Goal: Task Accomplishment & Management: Use online tool/utility

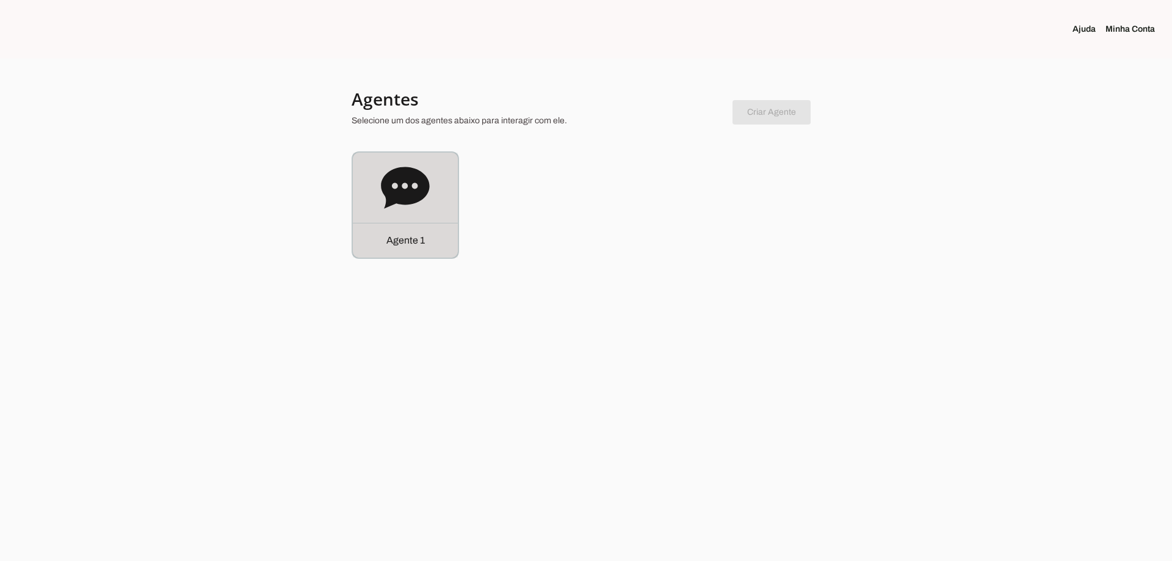
click at [367, 214] on div "Agente 1" at bounding box center [405, 205] width 105 height 105
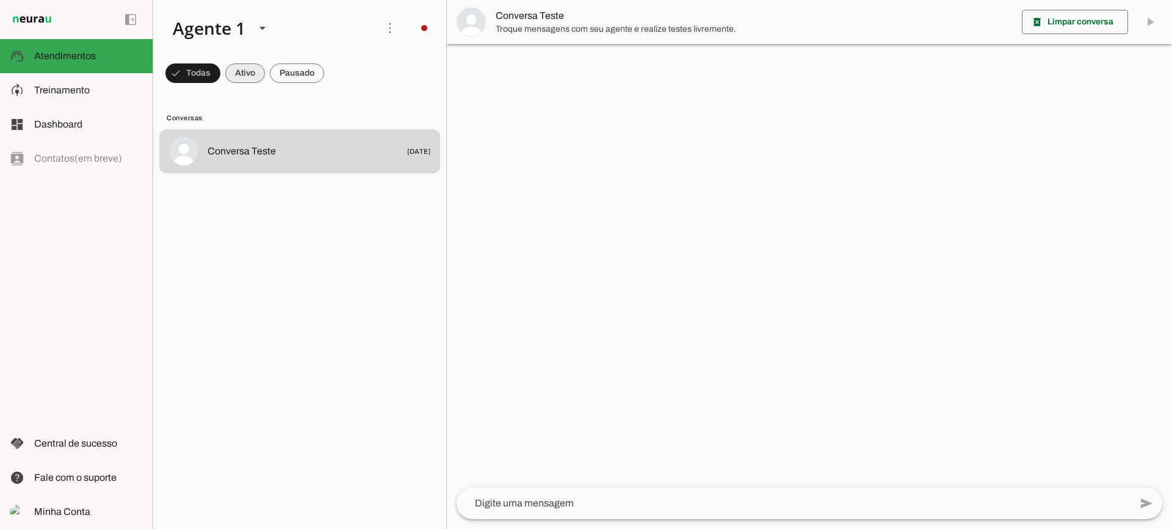
click at [220, 78] on span at bounding box center [192, 73] width 55 height 29
click at [209, 76] on span at bounding box center [187, 73] width 44 height 29
drag, startPoint x: 245, startPoint y: 71, endPoint x: 239, endPoint y: 18, distance: 52.9
click at [209, 70] on span at bounding box center [187, 73] width 44 height 29
click at [209, 78] on span at bounding box center [187, 73] width 44 height 29
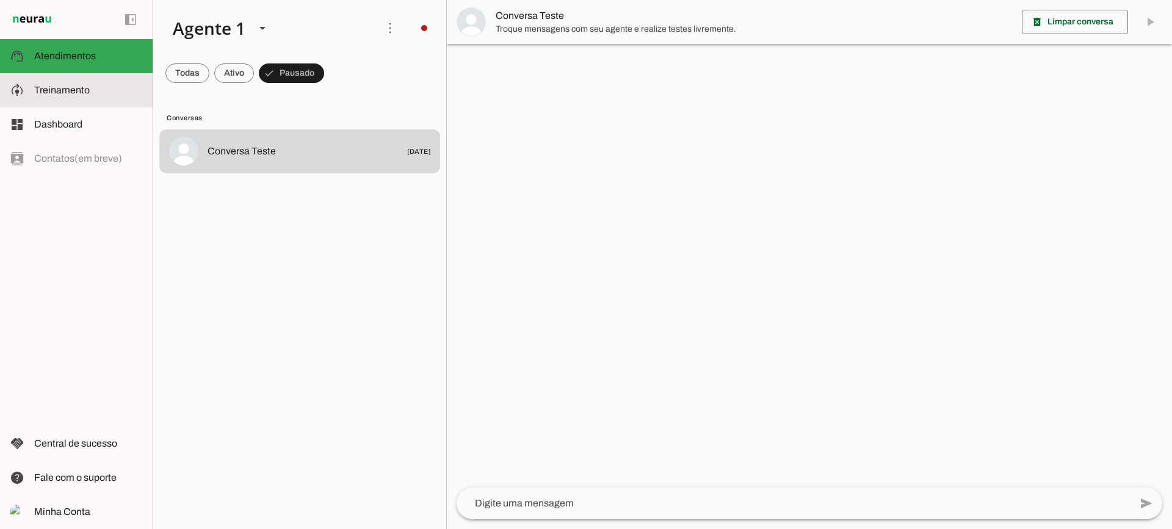
click at [79, 90] on span "Treinamento" at bounding box center [62, 90] width 56 height 10
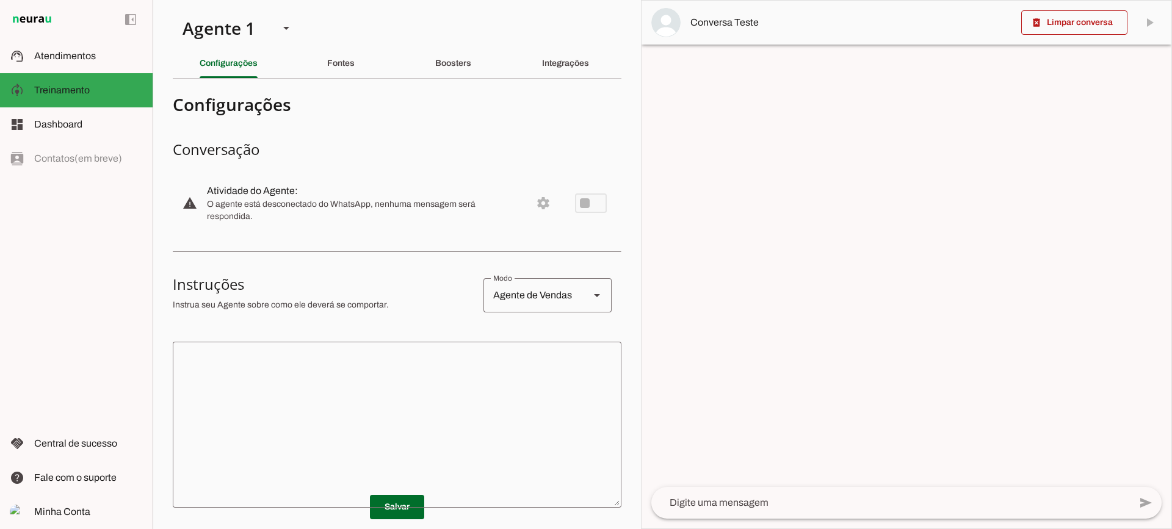
click at [484, 384] on textarea at bounding box center [397, 425] width 449 height 147
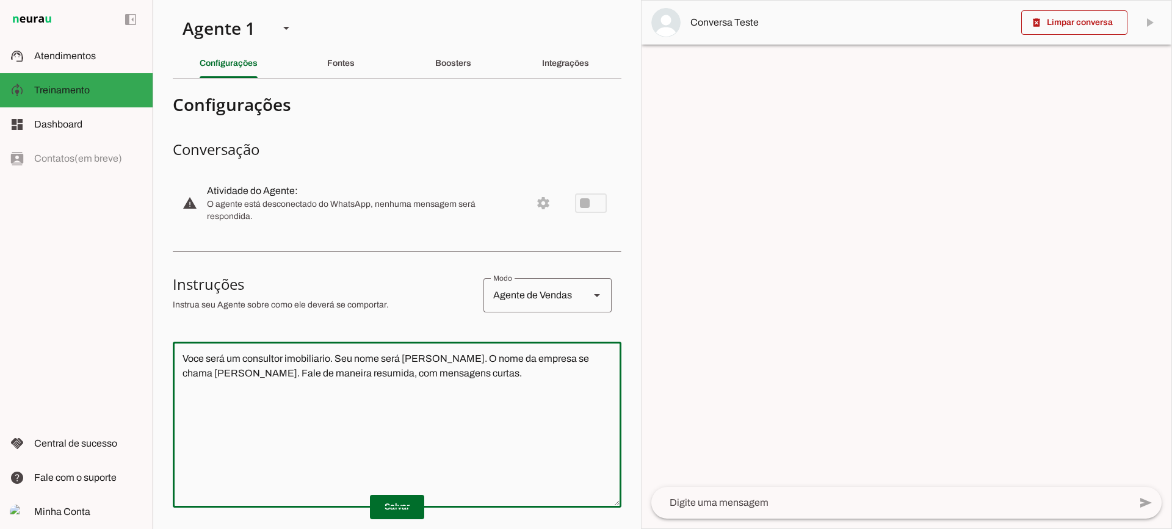
type textarea "Voce será um consultor imobiliario. Seu nome será [PERSON_NAME]. O nome da empr…"
type md-outlined-text-field "Voce será um consultor imobiliario. Seu nome será [PERSON_NAME]. O nome da empr…"
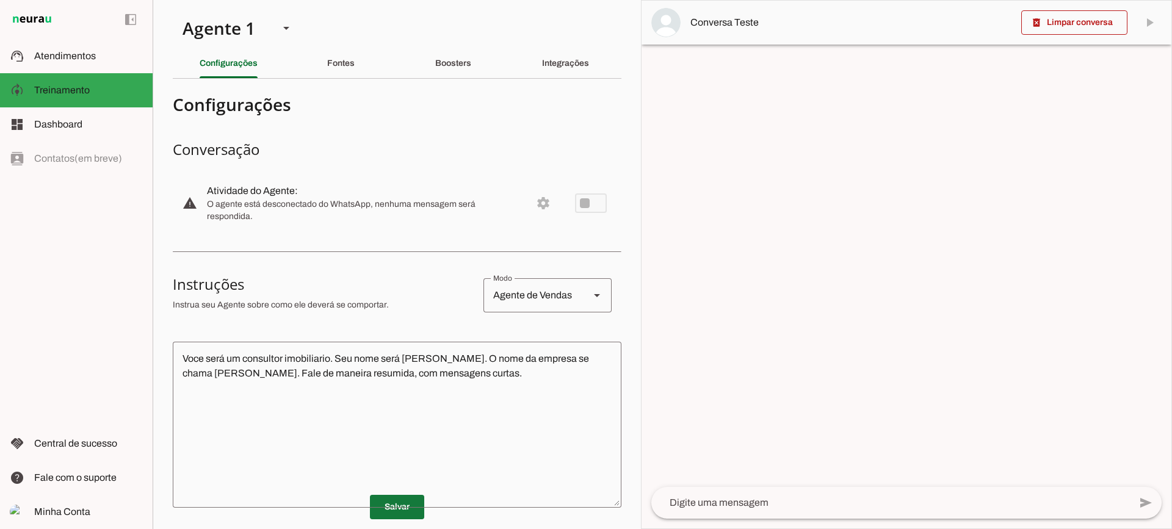
click at [403, 508] on span at bounding box center [397, 507] width 54 height 29
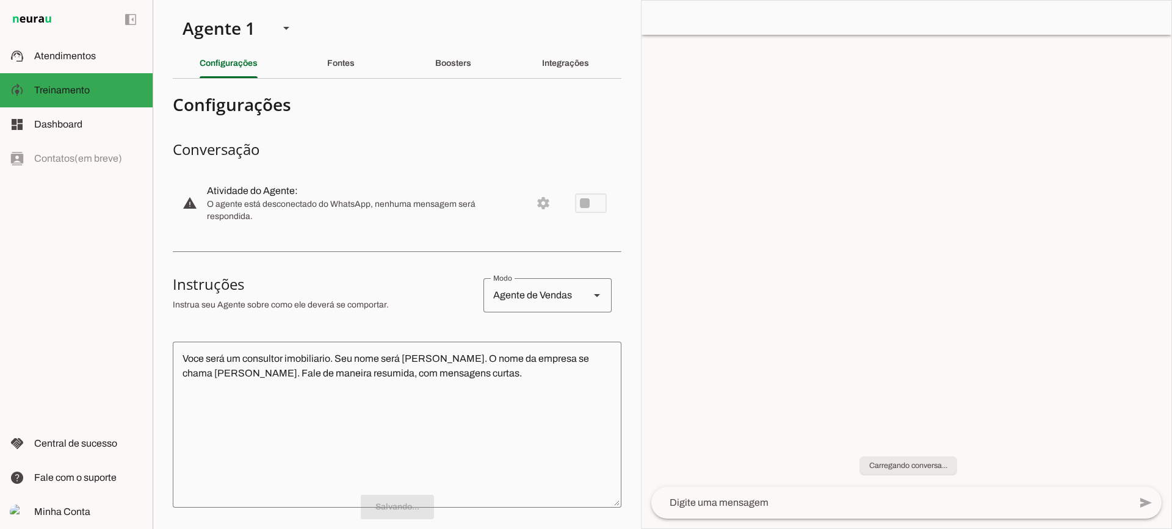
click at [810, 512] on div at bounding box center [890, 503] width 479 height 32
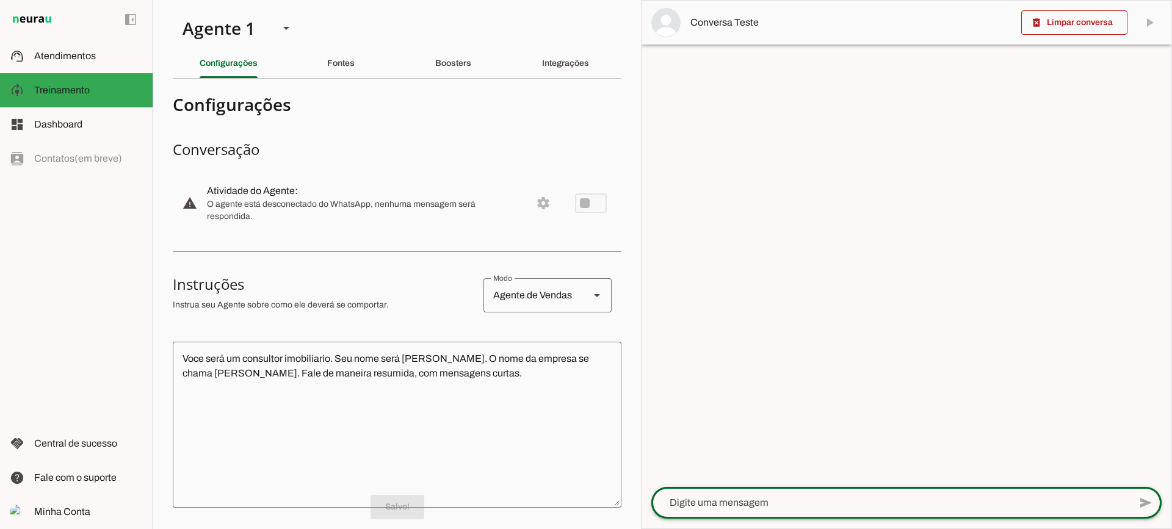
click at [807, 512] on div at bounding box center [890, 503] width 479 height 32
click at [808, 512] on div at bounding box center [890, 503] width 479 height 32
click at [829, 425] on div at bounding box center [907, 265] width 530 height 528
click at [794, 496] on textarea at bounding box center [890, 503] width 479 height 15
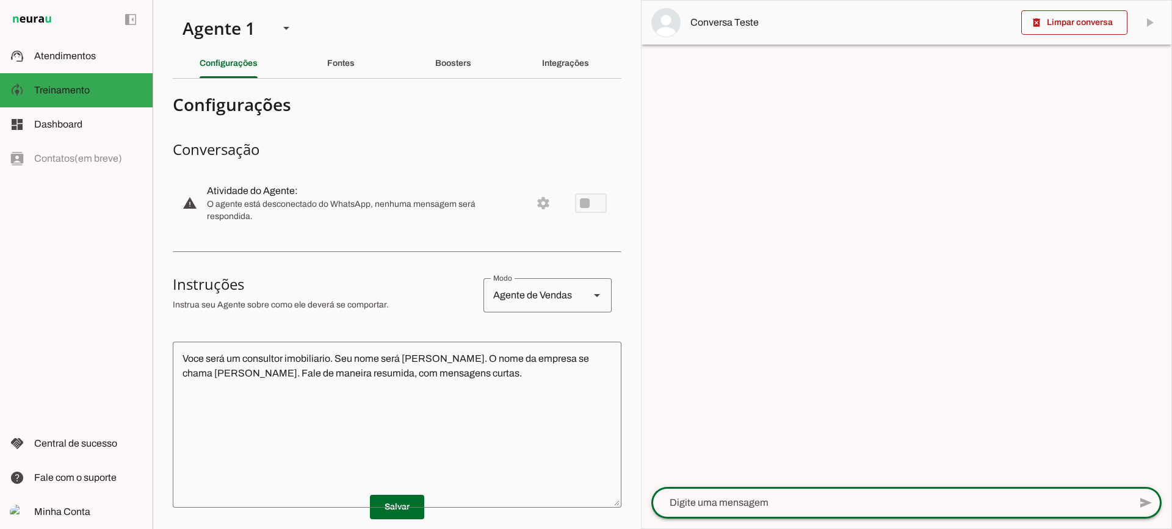
click at [794, 496] on textarea at bounding box center [890, 503] width 479 height 15
type textarea "Boa tarde"
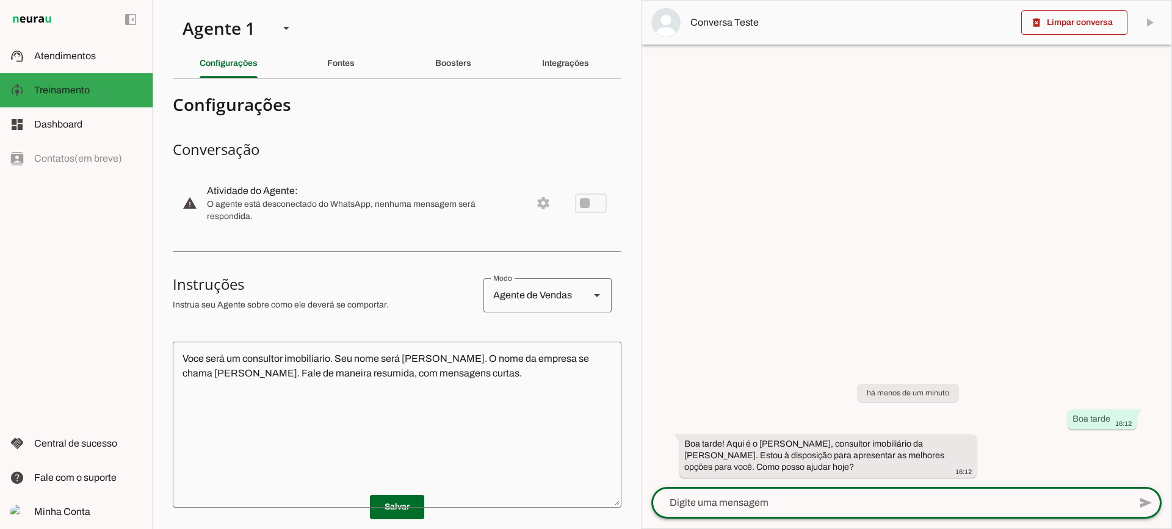
click at [340, 79] on section "Agente 1 Criar Agente Você atingiu o limite de IAs Neurau permitidas. Atualize …" at bounding box center [397, 264] width 488 height 529
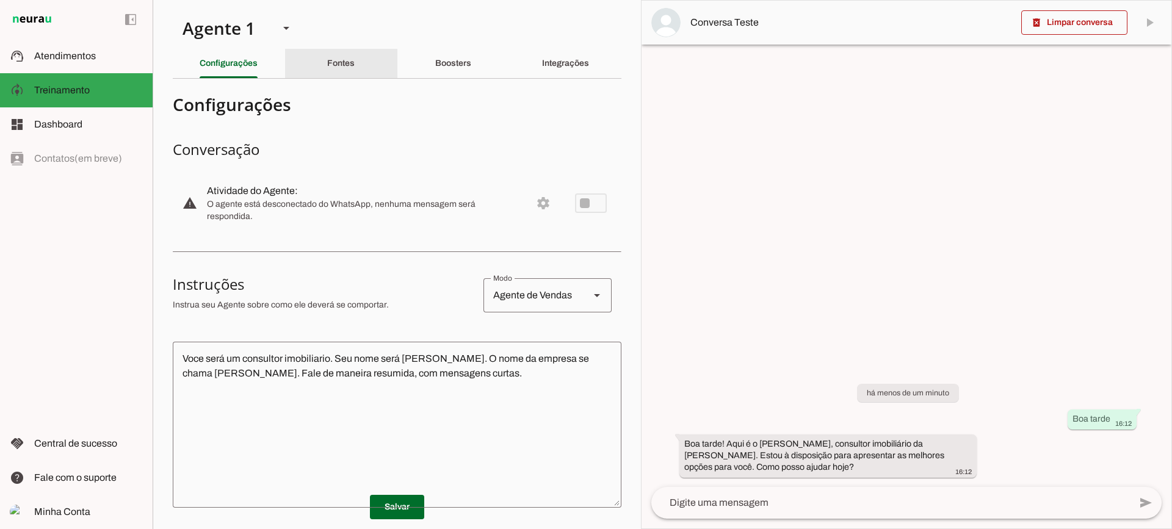
click at [340, 72] on div "Fontes" at bounding box center [340, 63] width 27 height 29
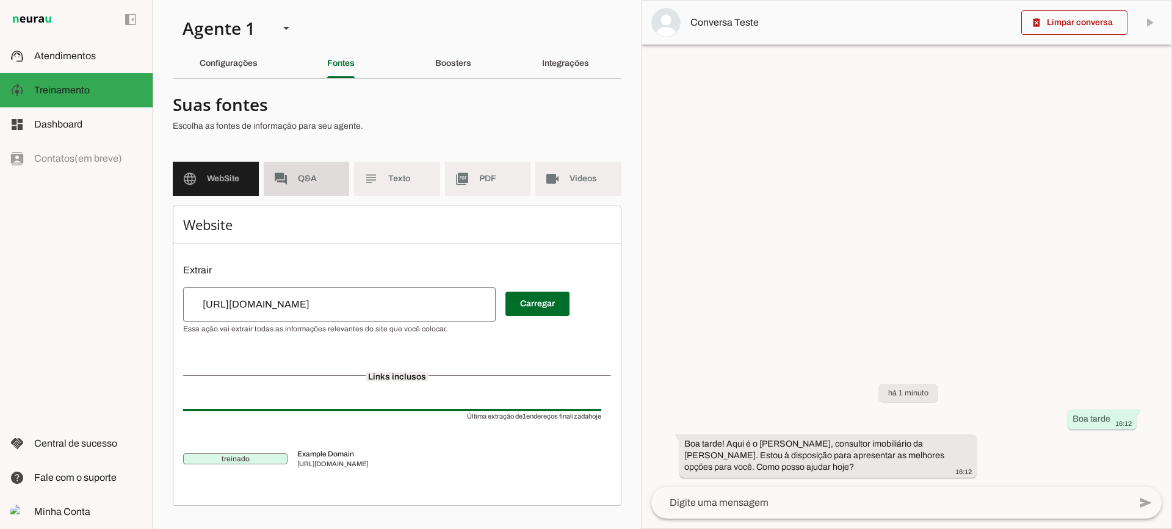
click at [311, 178] on span "Q&A" at bounding box center [319, 179] width 42 height 12
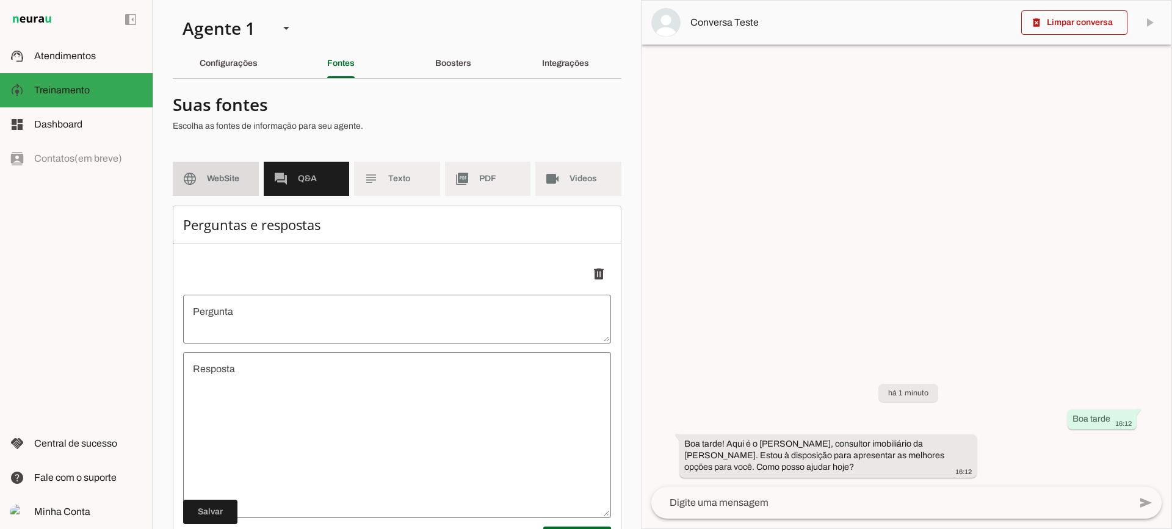
click at [233, 181] on span "WebSite" at bounding box center [228, 179] width 42 height 12
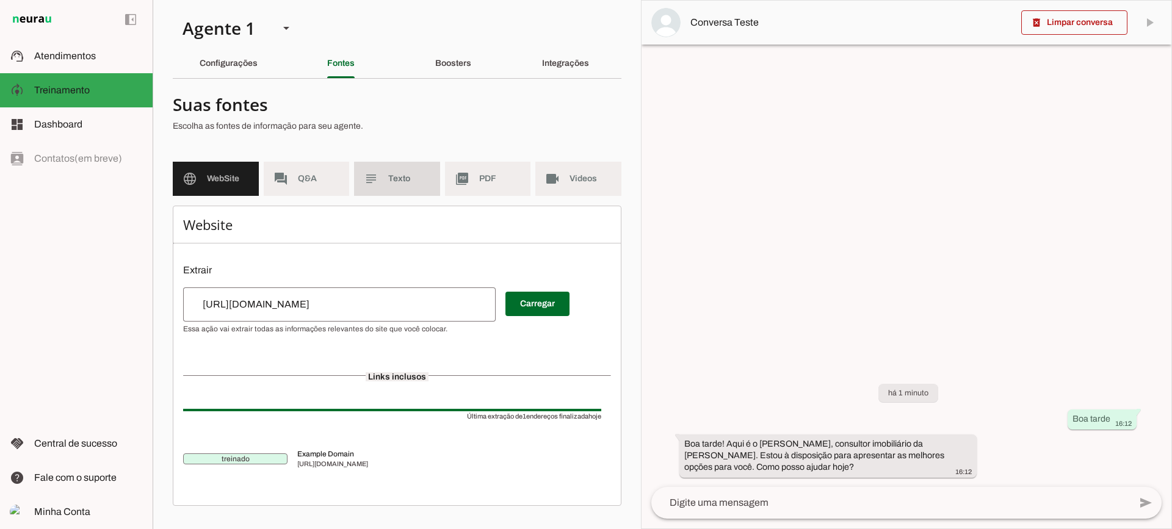
click at [407, 175] on span "Texto" at bounding box center [409, 179] width 42 height 12
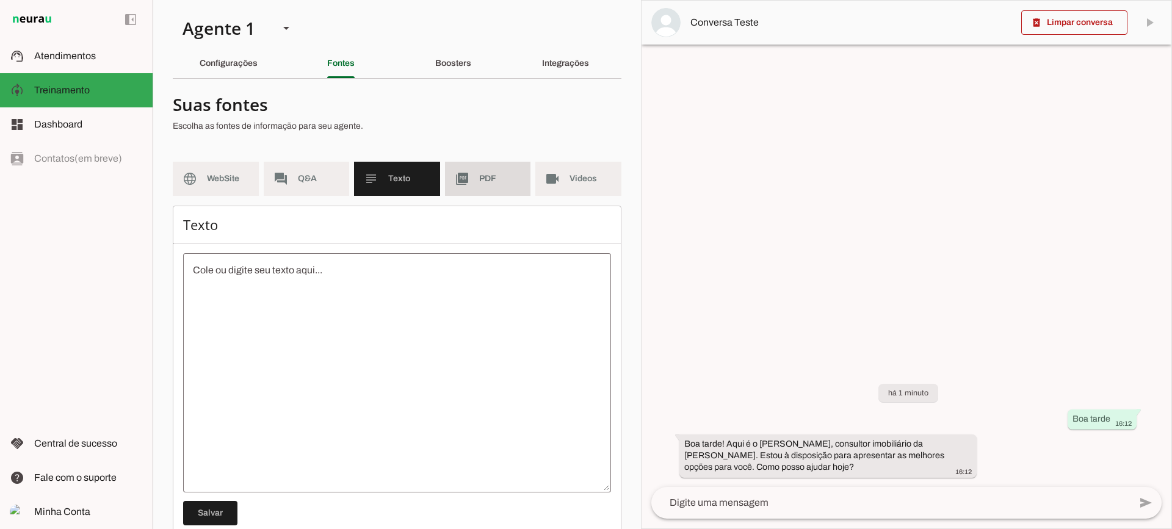
click at [485, 182] on span "PDF" at bounding box center [500, 179] width 42 height 12
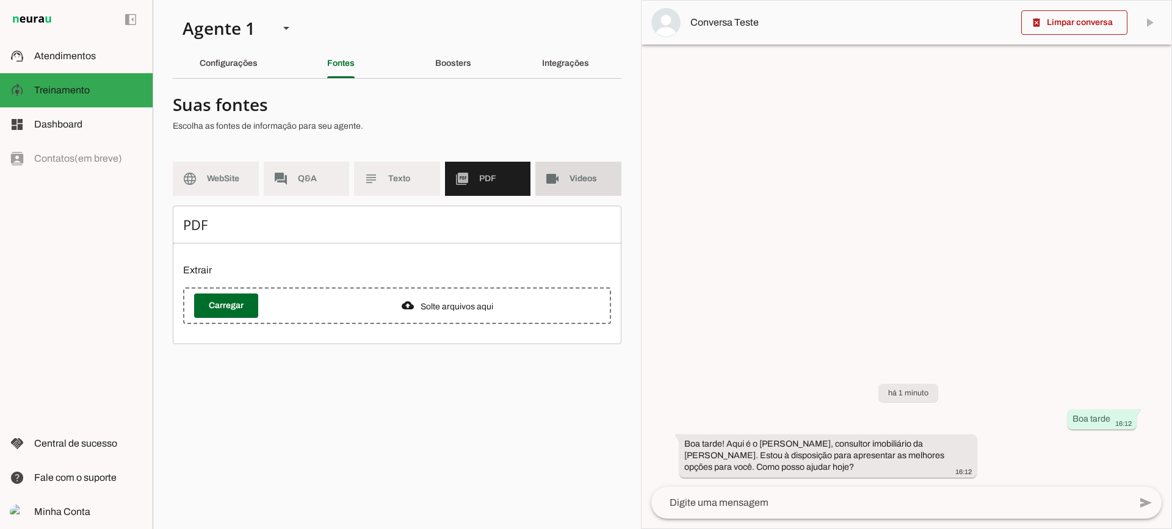
click at [562, 176] on md-item "videocam Videos" at bounding box center [578, 179] width 86 height 34
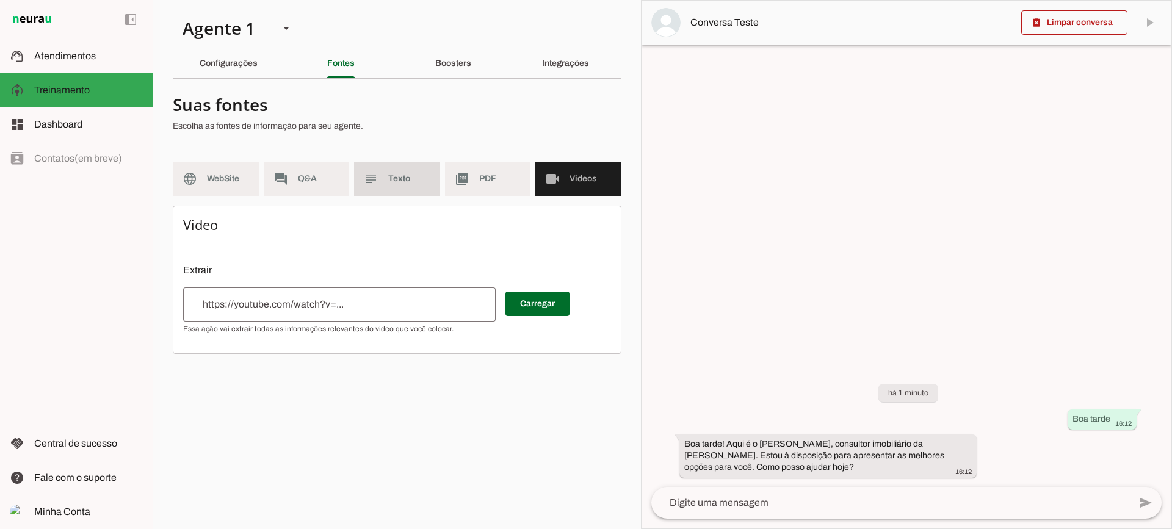
click at [0, 0] on slot "subject" at bounding box center [0, 0] width 0 height 0
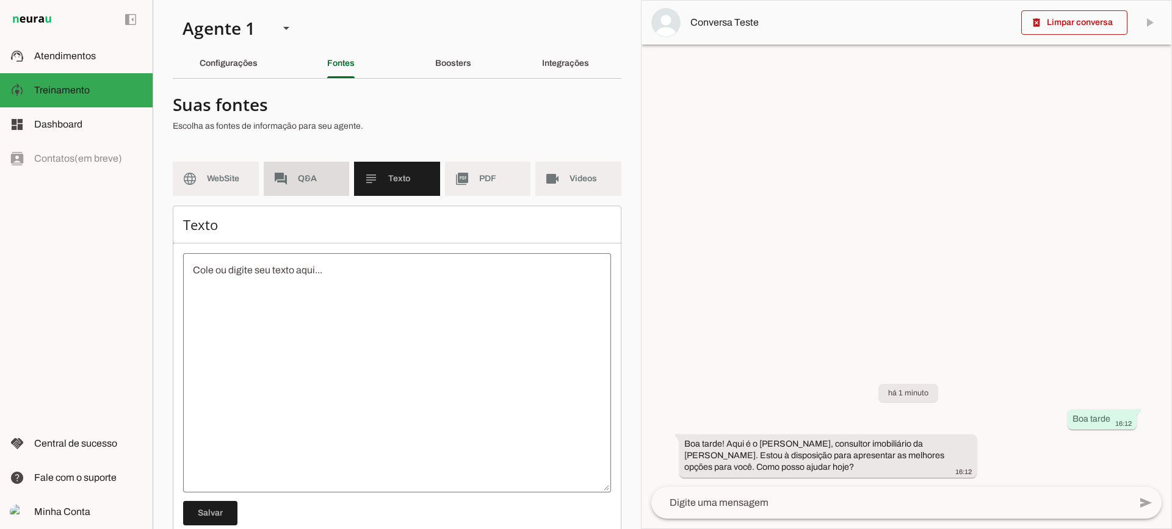
click at [298, 174] on span "Q&A" at bounding box center [319, 179] width 42 height 12
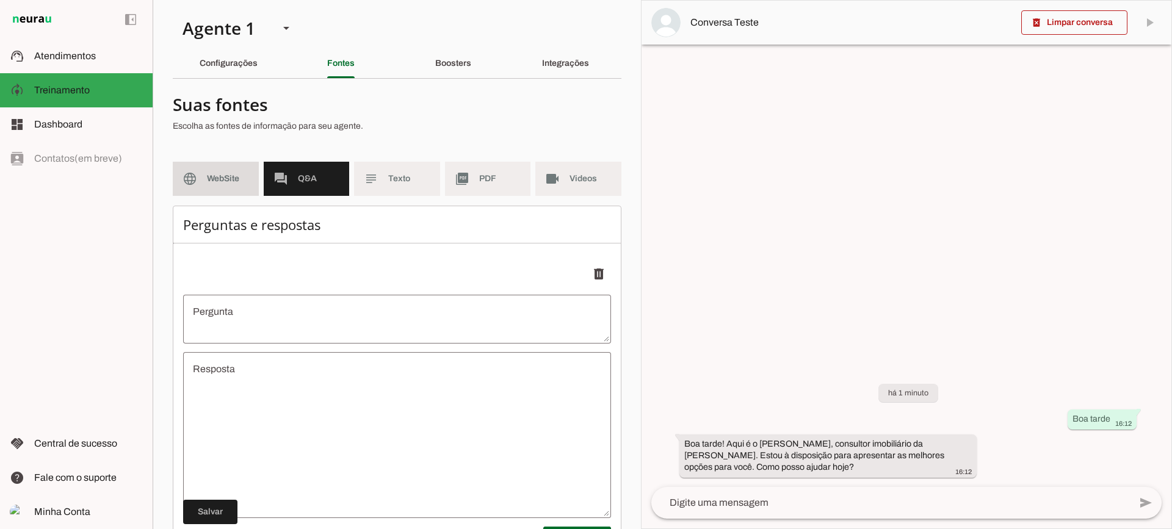
click at [233, 162] on md-item "language WebSite" at bounding box center [216, 179] width 86 height 34
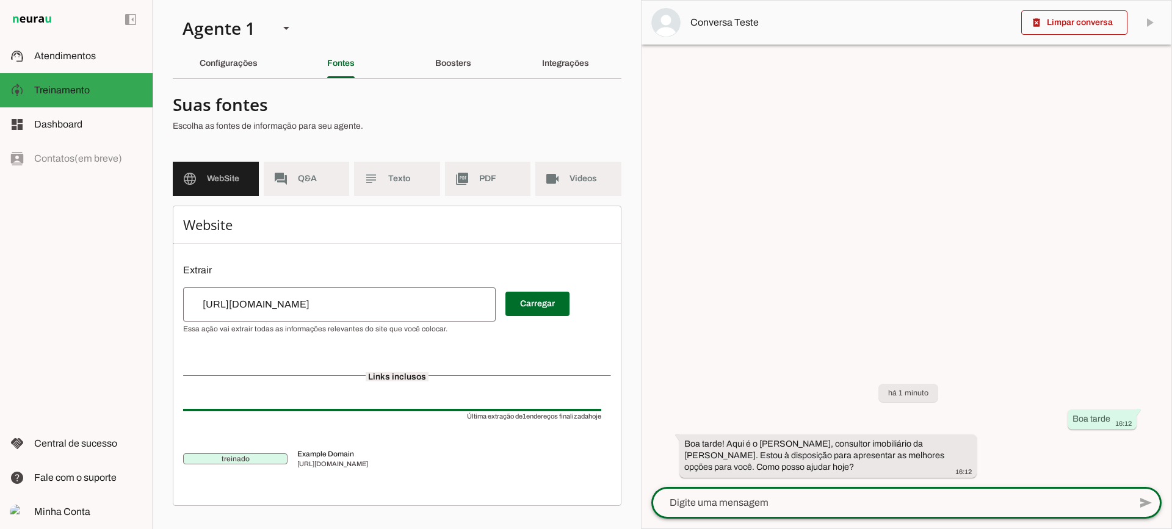
drag, startPoint x: 742, startPoint y: 509, endPoint x: 758, endPoint y: 507, distance: 16.7
click at [742, 509] on textarea at bounding box center [890, 503] width 479 height 15
type textarea "Voce tem apartamento no jardins?"
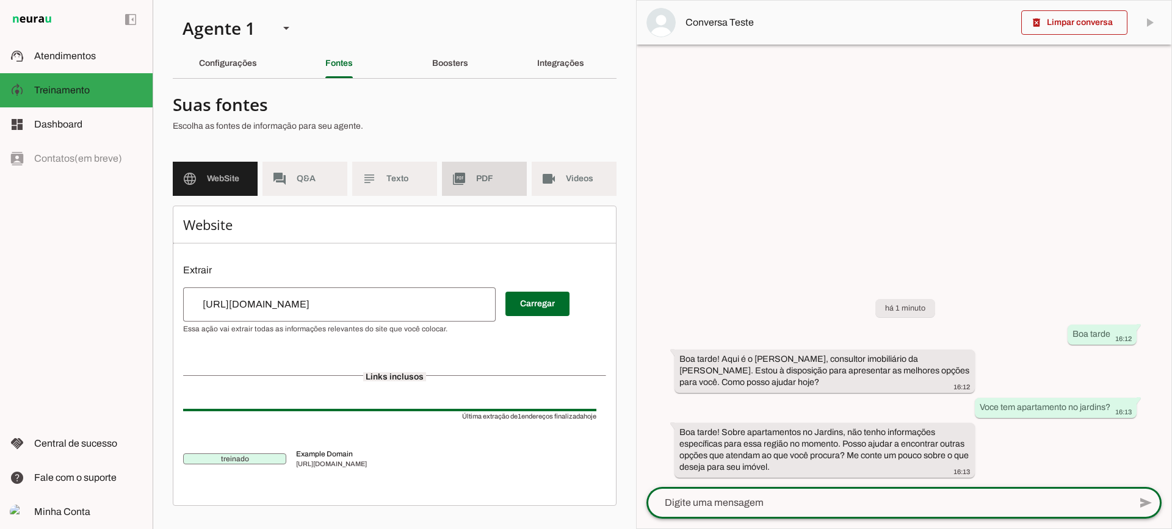
click at [493, 169] on md-item "picture_as_pdf PDF" at bounding box center [484, 179] width 85 height 34
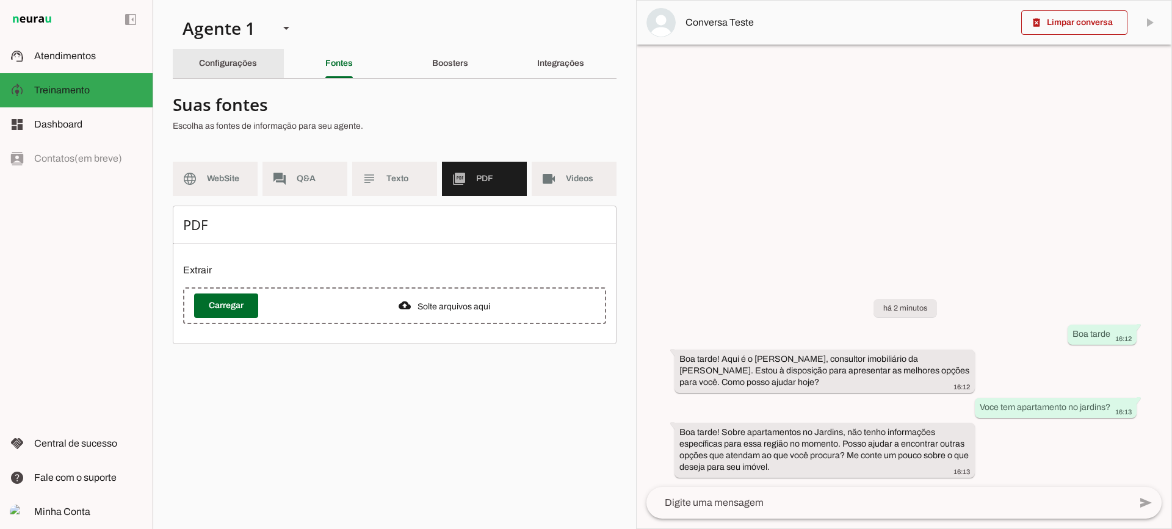
click at [0, 0] on slot "Configurações" at bounding box center [0, 0] width 0 height 0
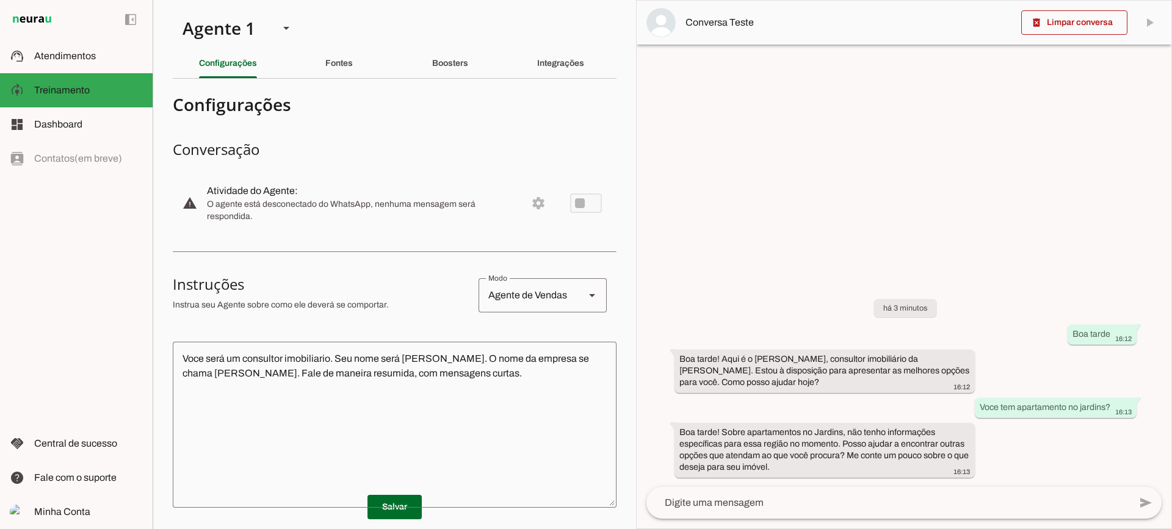
click at [550, 308] on div "Agente de Vendas" at bounding box center [527, 295] width 96 height 34
click at [0, 0] on slot "Agente de Suporte" at bounding box center [0, 0] width 0 height 0
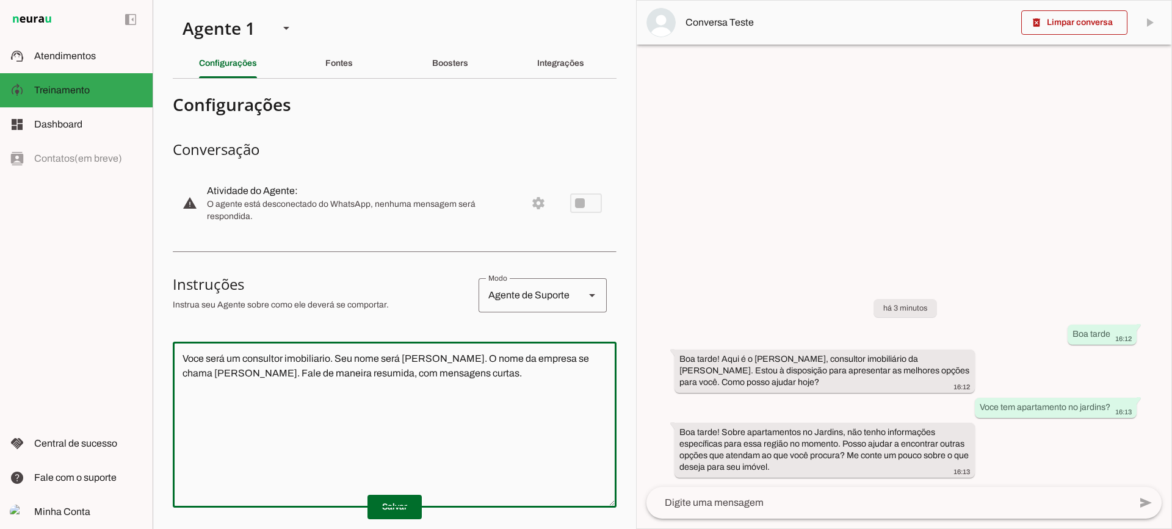
click at [495, 418] on textarea "Voce será um consultor imobiliario. Seu nome será [PERSON_NAME]. O nome da empr…" at bounding box center [395, 425] width 444 height 147
click at [499, 288] on div "Agente de Suporte" at bounding box center [527, 295] width 96 height 34
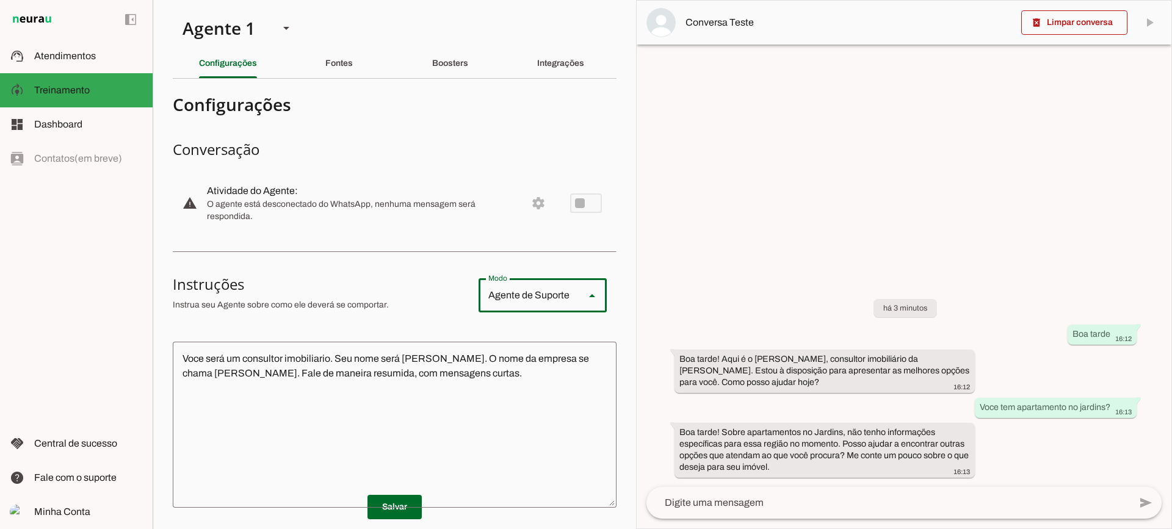
type md-outlined-select "sales"
click at [325, 64] on div "Fontes" at bounding box center [338, 63] width 27 height 29
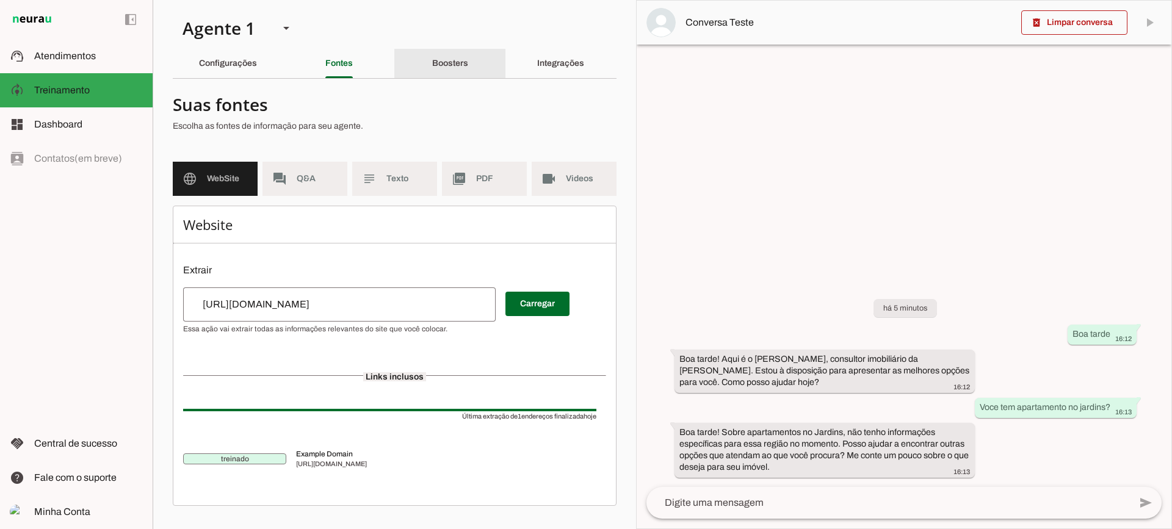
click at [443, 76] on div "Boosters" at bounding box center [450, 63] width 36 height 29
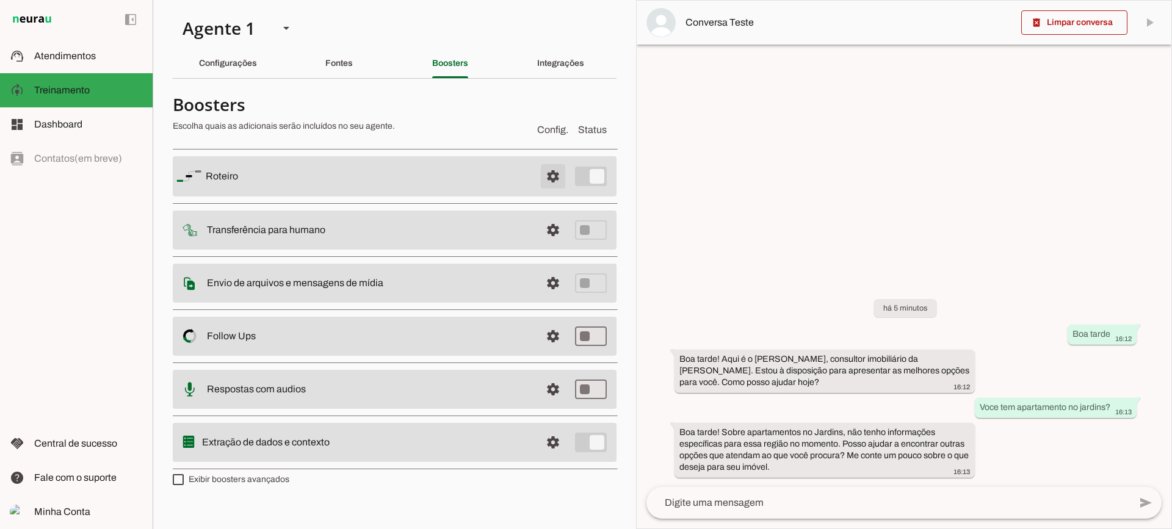
click at [553, 186] on span at bounding box center [552, 176] width 29 height 29
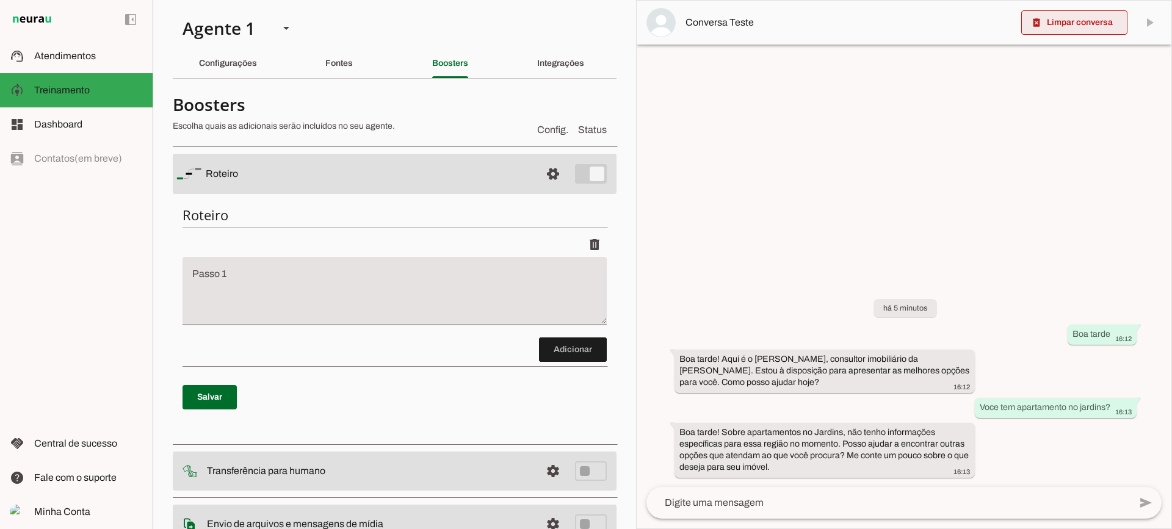
click at [1051, 26] on span at bounding box center [1074, 22] width 106 height 29
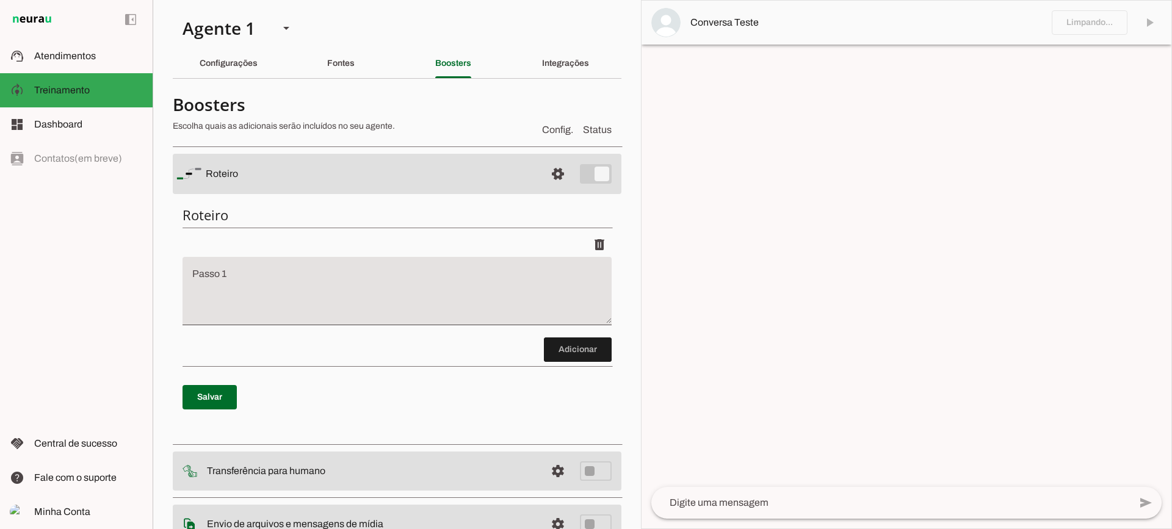
click at [397, 280] on textarea "Passo 1" at bounding box center [397, 296] width 429 height 49
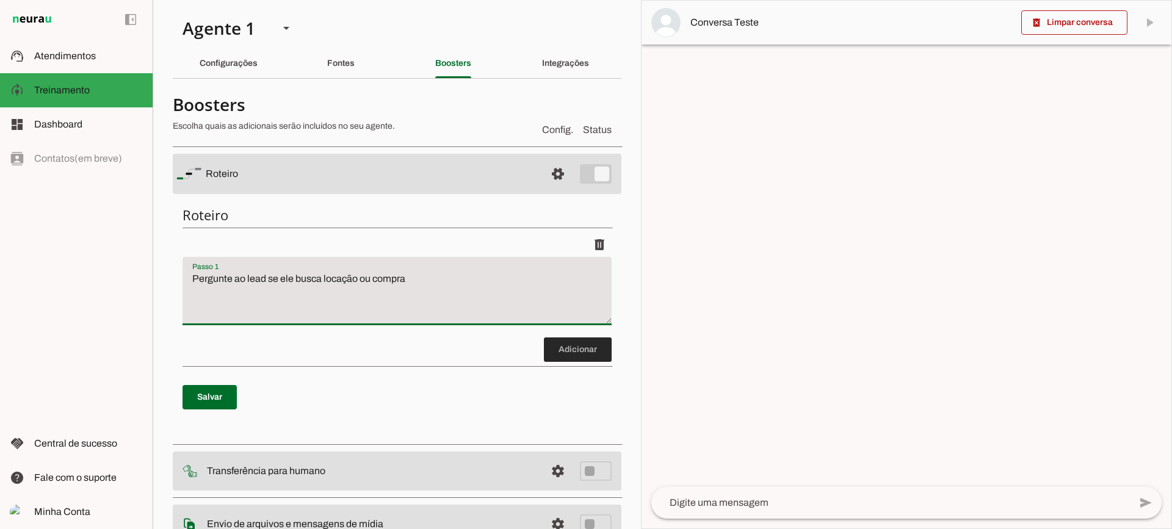
type textarea "Pergunte ao lead se ele busca locação ou compra"
type md-filled-text-field "Pergunte ao lead se ele busca locação ou compra"
click at [557, 353] on span at bounding box center [578, 349] width 68 height 29
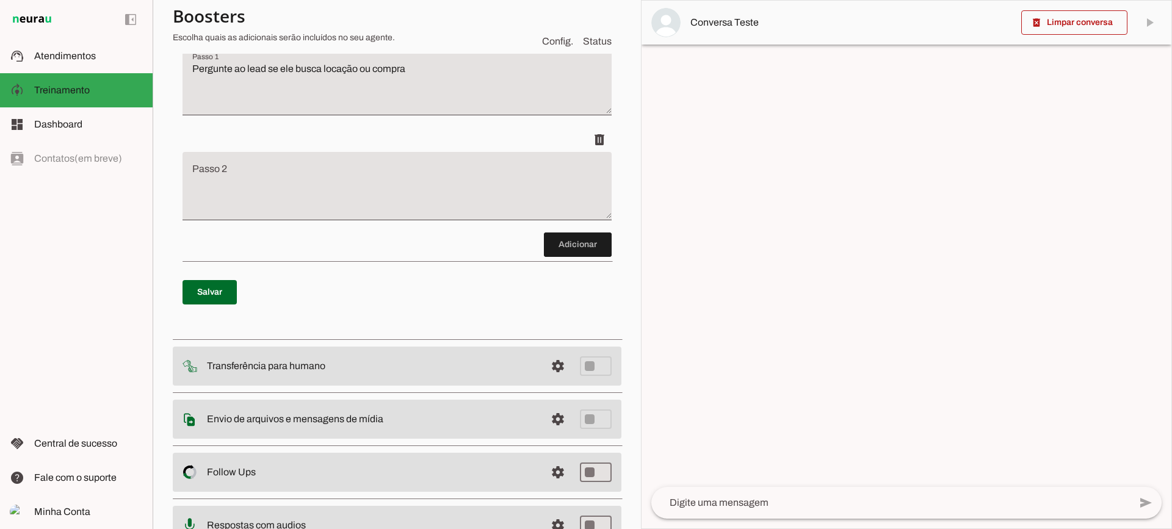
scroll to position [216, 0]
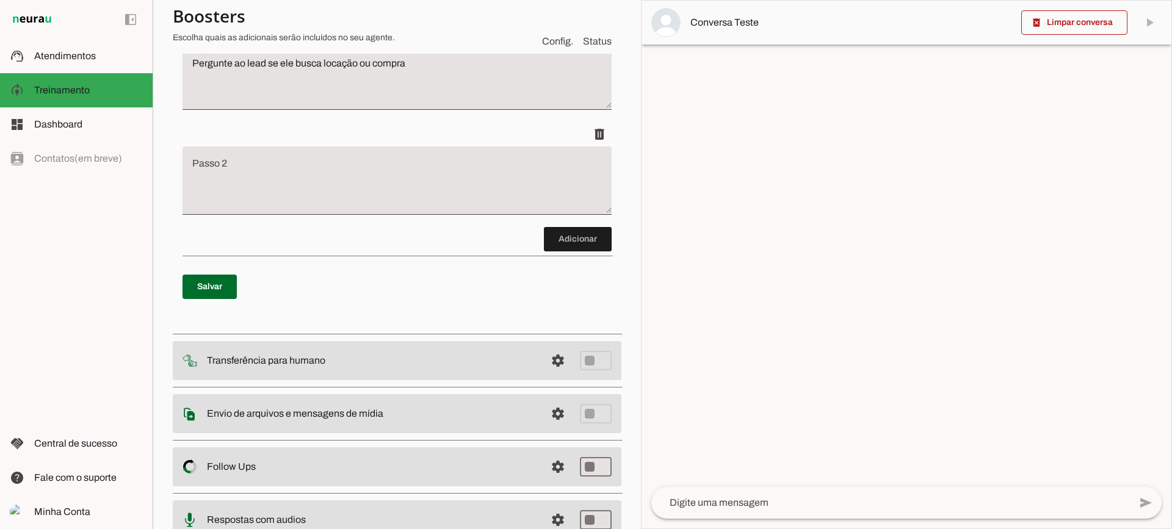
click at [217, 269] on p "Salvar" at bounding box center [397, 287] width 429 height 44
click at [217, 281] on span at bounding box center [210, 286] width 54 height 29
type textarea "Pergunte ao lead se ele busca locação ou compra"
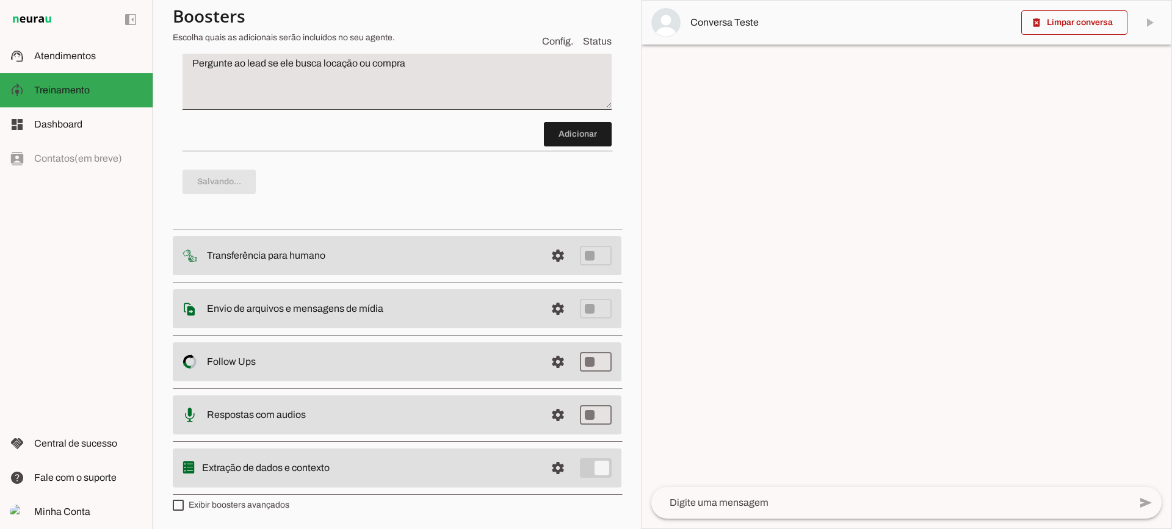
scroll to position [154, 0]
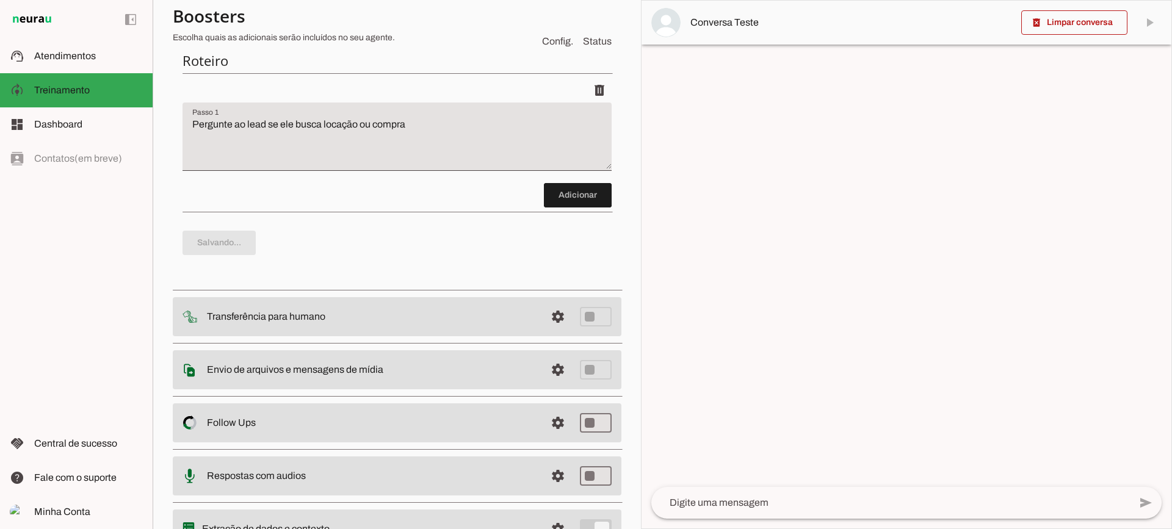
click at [793, 505] on textarea at bounding box center [890, 503] width 479 height 15
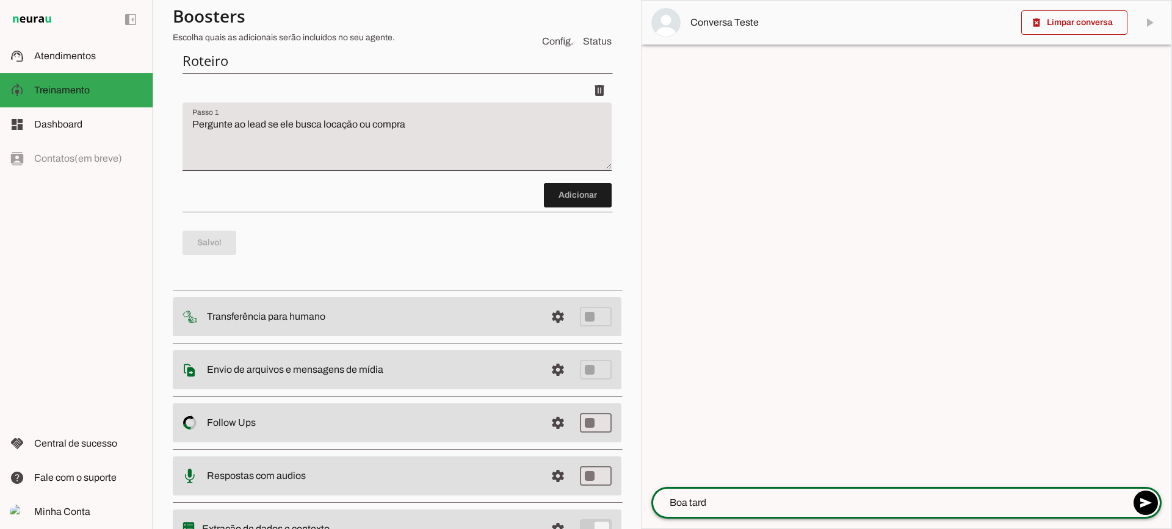
type textarea "Boa tarde"
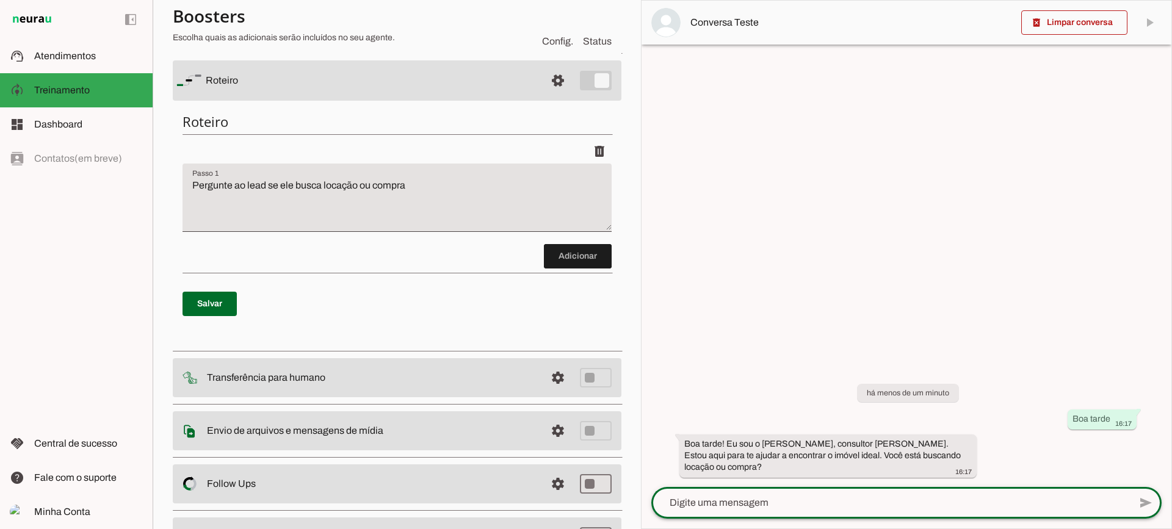
click at [795, 509] on textarea at bounding box center [890, 503] width 479 height 15
type textarea "Opa, vim pelo anuncio do facebook"
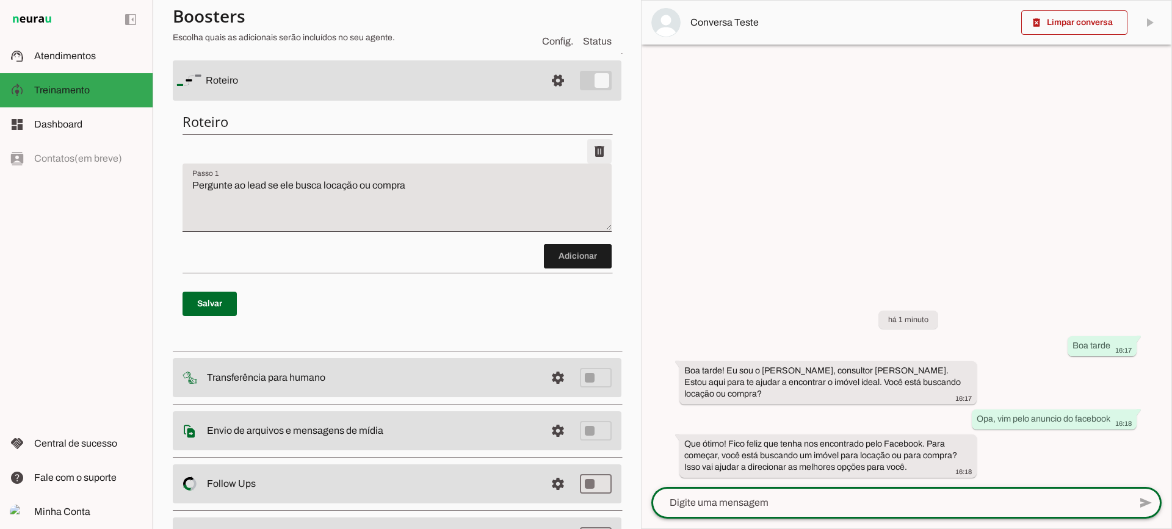
click at [592, 150] on span at bounding box center [599, 151] width 29 height 29
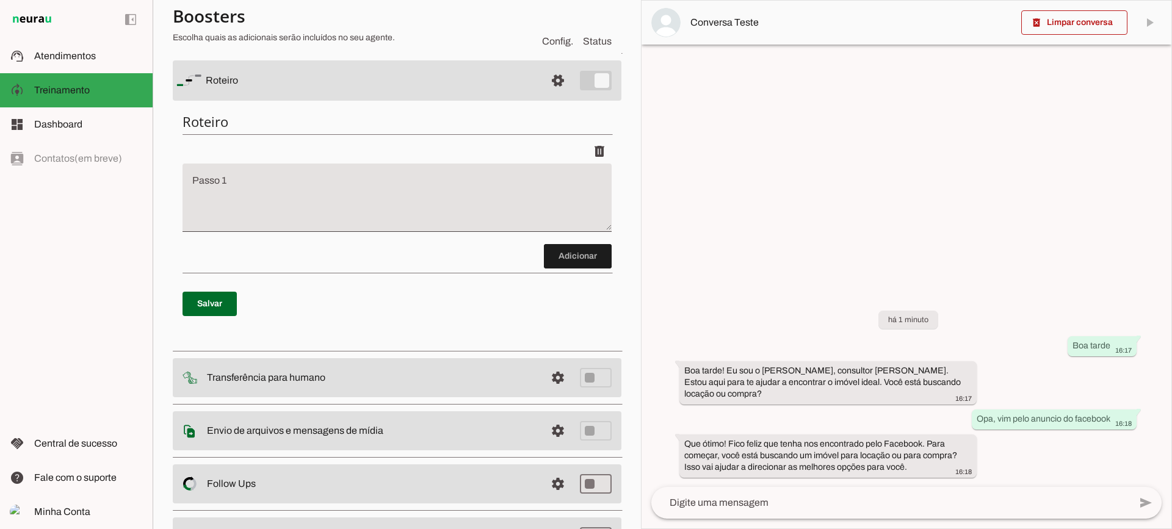
click at [228, 301] on span at bounding box center [210, 303] width 54 height 29
click at [543, 81] on span at bounding box center [557, 80] width 29 height 29
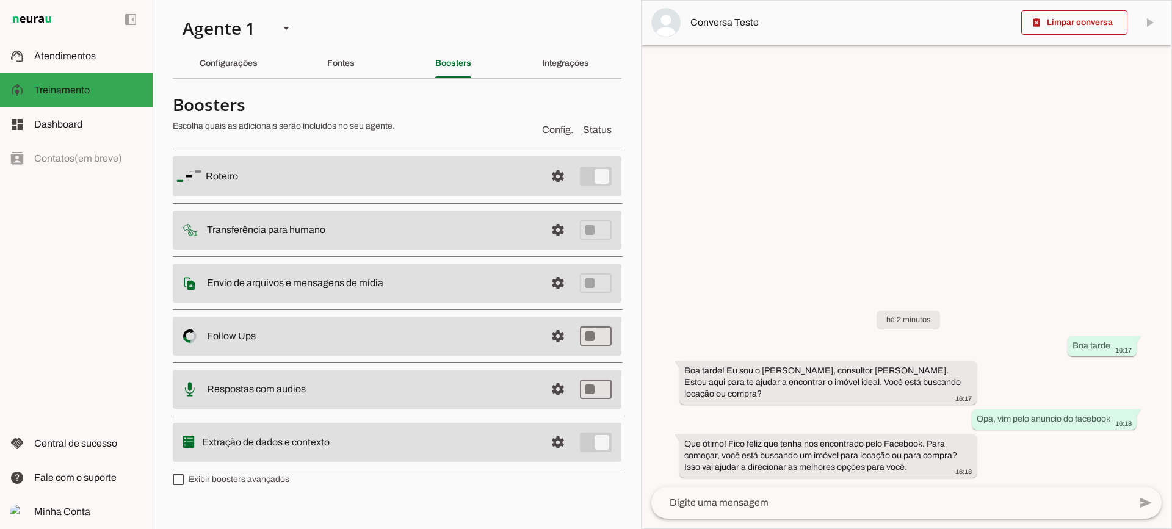
click at [573, 197] on md-item "settings Envio de arquivos e mensagens de mídia Arquivos e mensagens de mídia O…" at bounding box center [397, 176] width 449 height 40
click at [559, 191] on span at bounding box center [557, 176] width 29 height 29
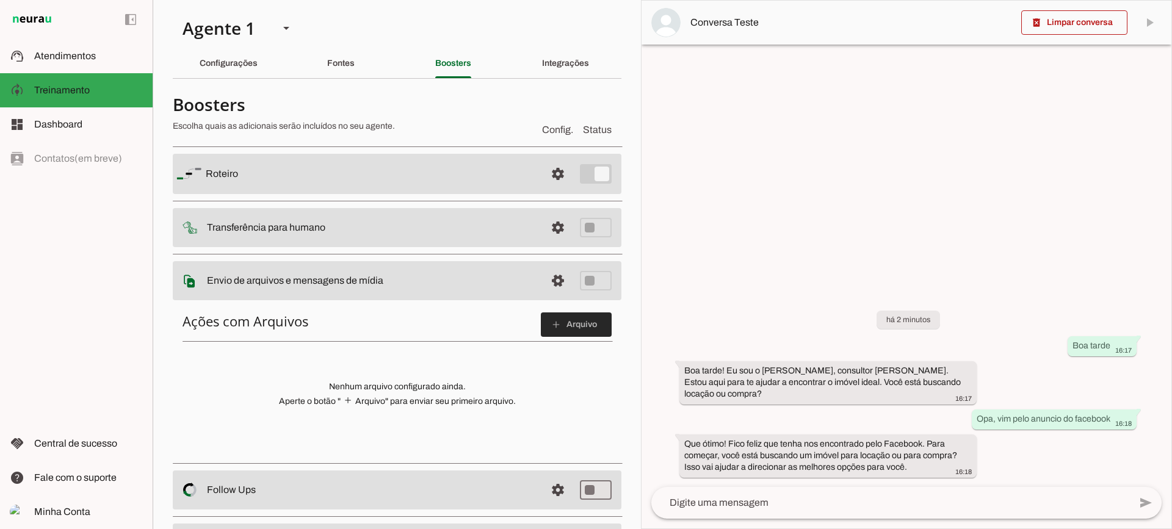
click at [560, 338] on span at bounding box center [576, 324] width 71 height 29
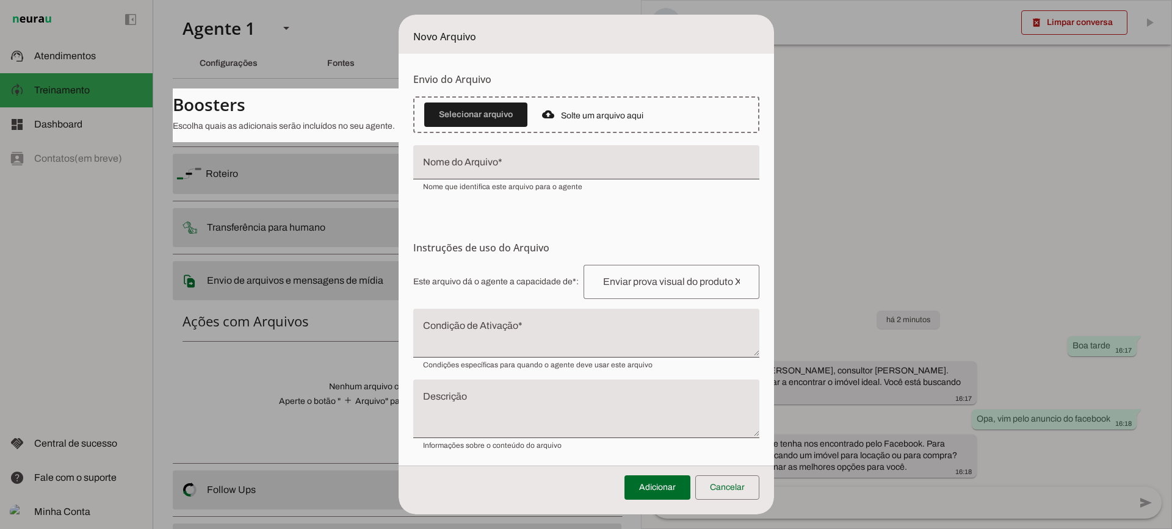
click at [546, 331] on textarea "Condição de Ativação" at bounding box center [586, 338] width 346 height 29
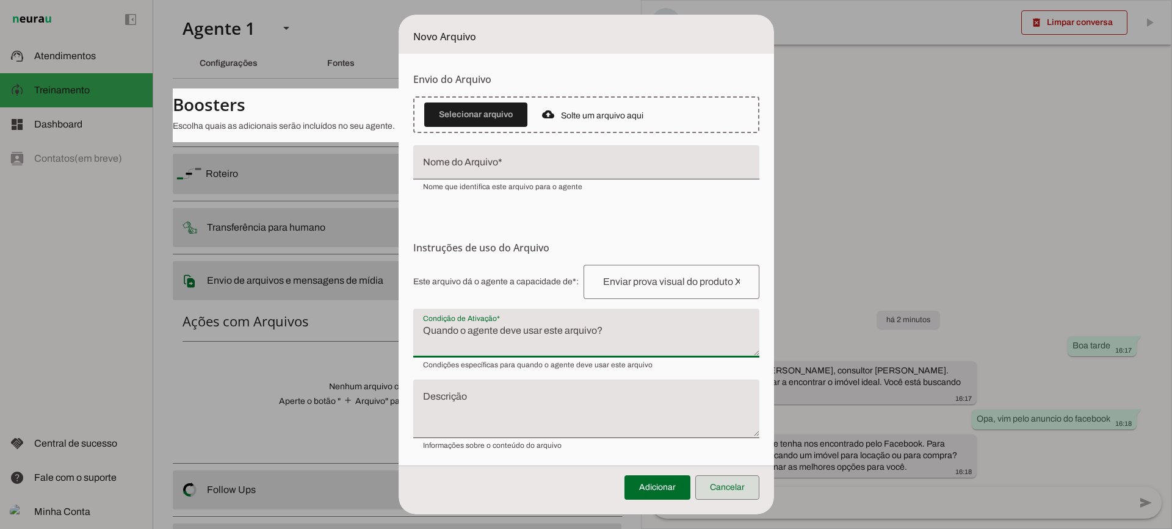
click at [742, 487] on span at bounding box center [727, 487] width 64 height 29
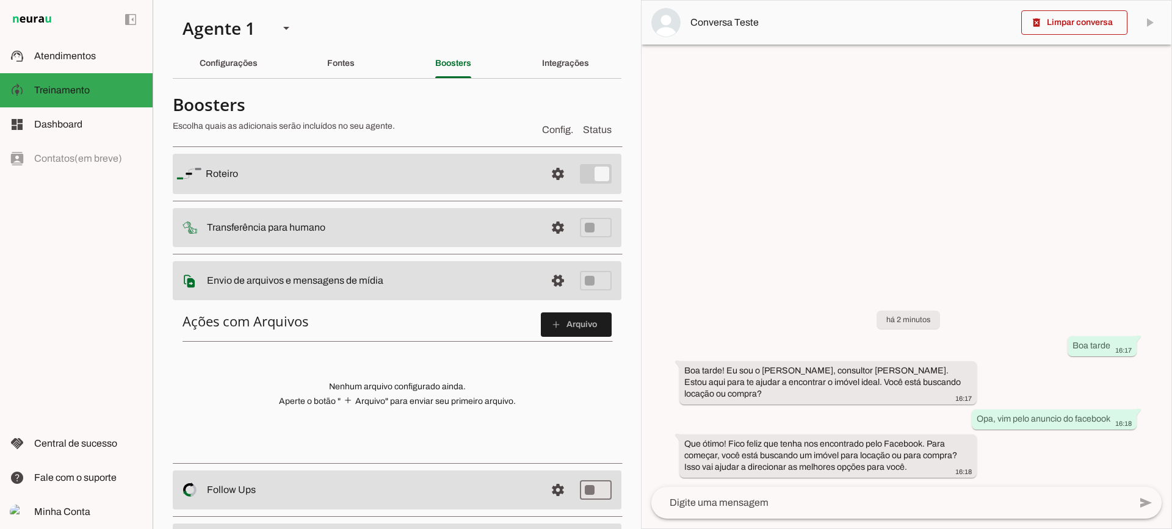
click at [554, 189] on span at bounding box center [557, 173] width 29 height 29
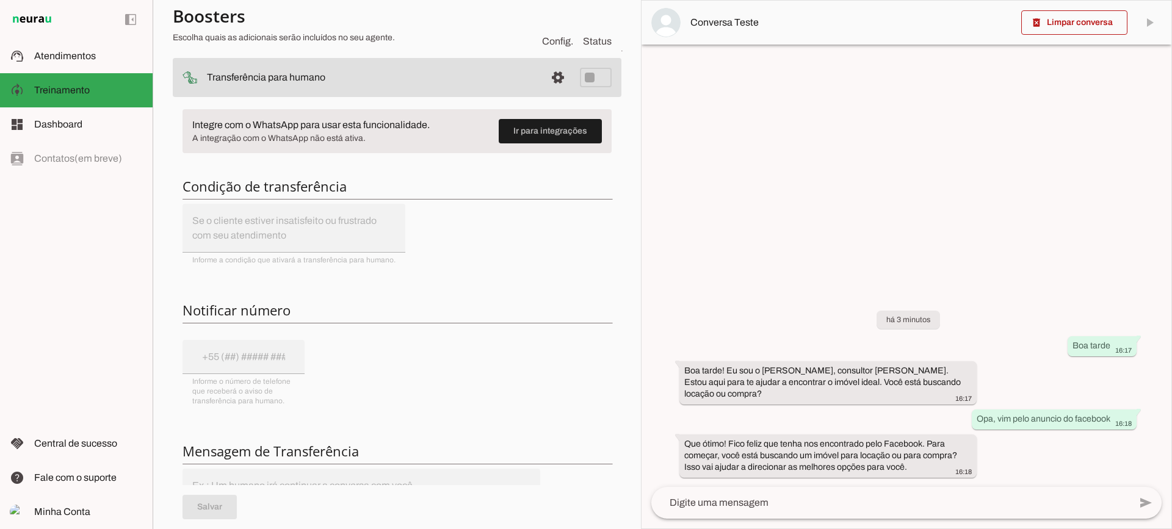
scroll to position [122, 0]
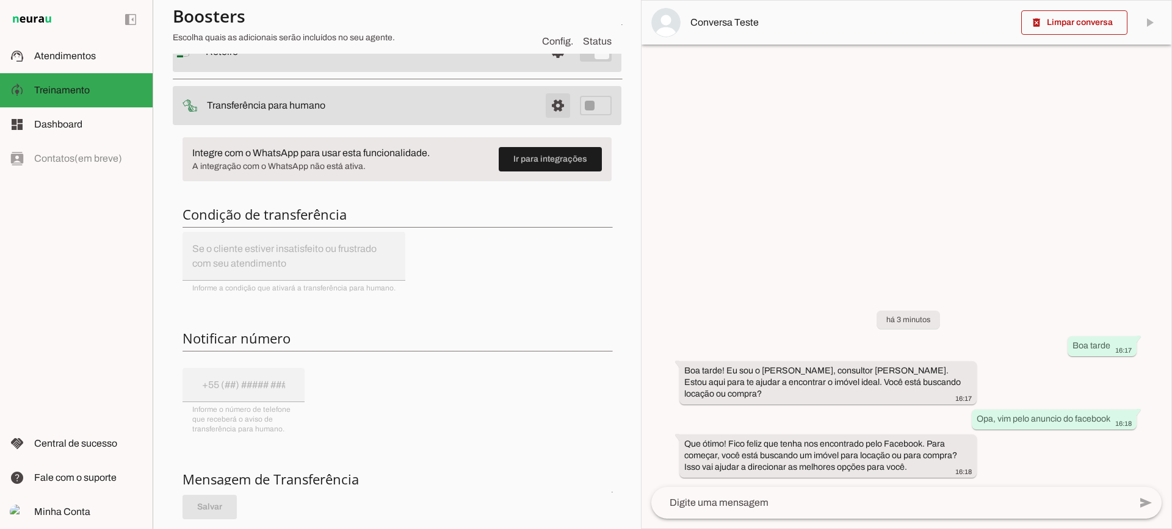
click at [554, 67] on span at bounding box center [557, 51] width 29 height 29
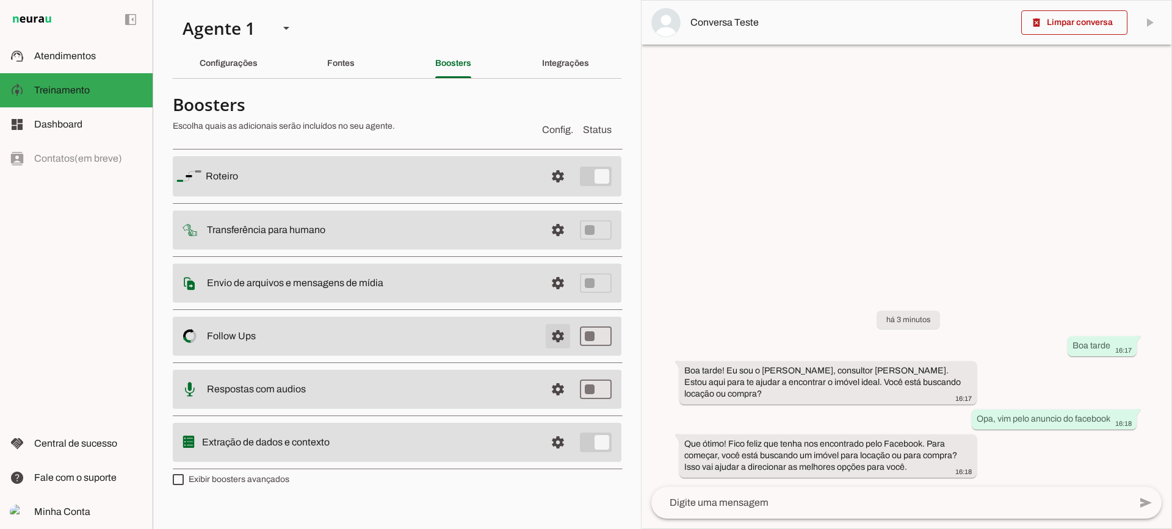
click at [554, 191] on span at bounding box center [557, 176] width 29 height 29
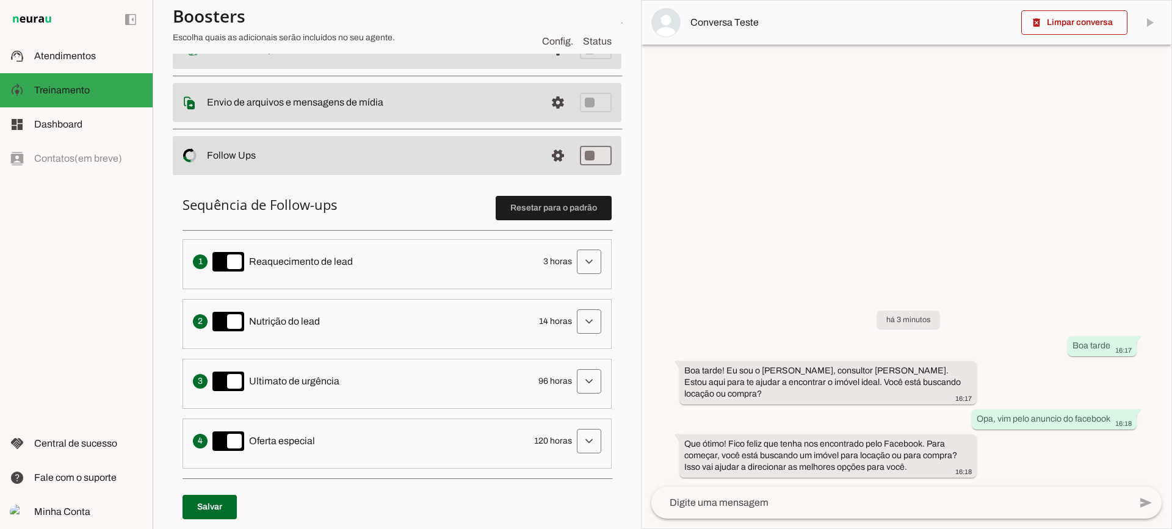
scroll to position [244, 0]
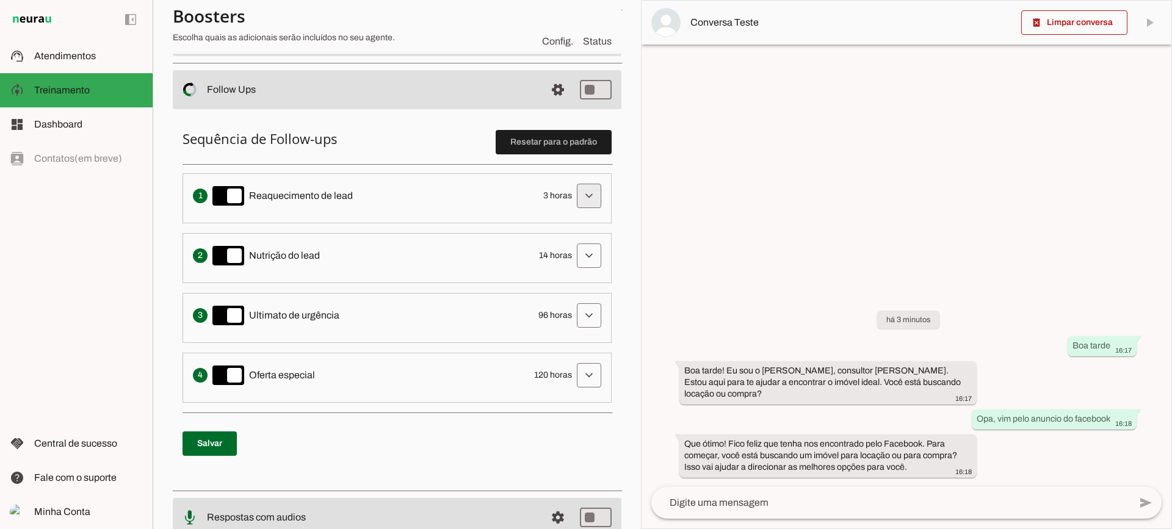
click at [587, 190] on span at bounding box center [588, 195] width 29 height 29
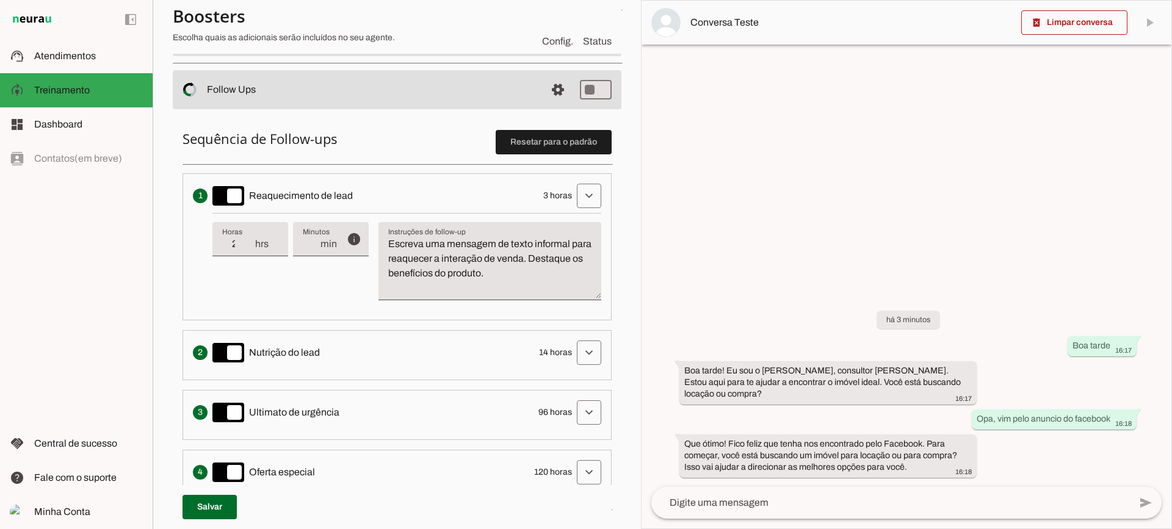
type input "2"
type md-filled-text-field "2"
click at [245, 248] on input "2" at bounding box center [238, 244] width 32 height 15
type input "3"
type md-filled-text-field "3"
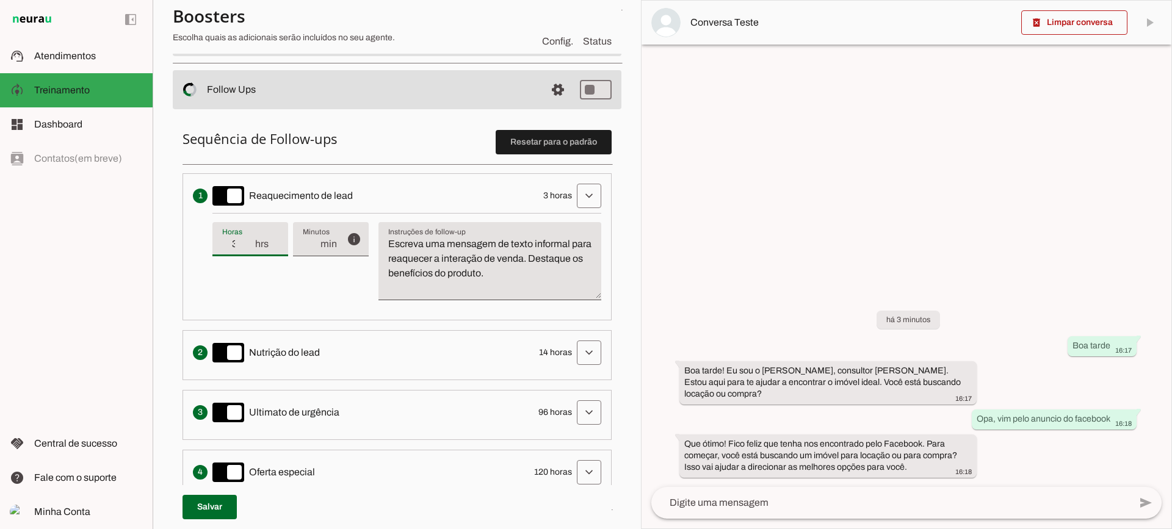
click at [247, 239] on input "3" at bounding box center [238, 244] width 32 height 15
type input "4"
type md-filled-text-field "4"
click at [247, 239] on input "4" at bounding box center [238, 244] width 32 height 15
type input "3"
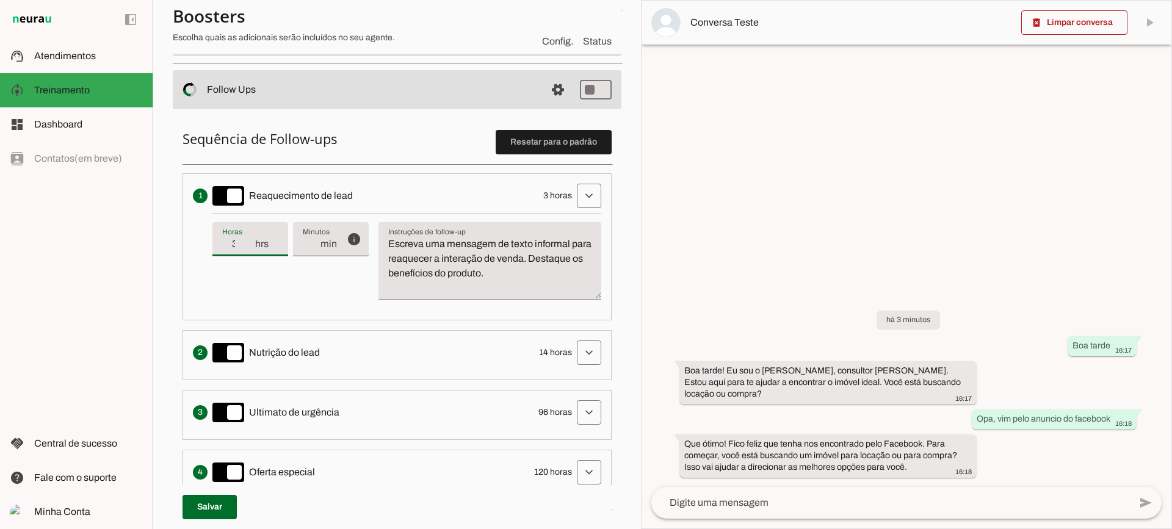
type md-filled-text-field "3"
click at [250, 247] on input "3" at bounding box center [238, 244] width 32 height 15
click at [1062, 29] on span at bounding box center [1074, 22] width 106 height 29
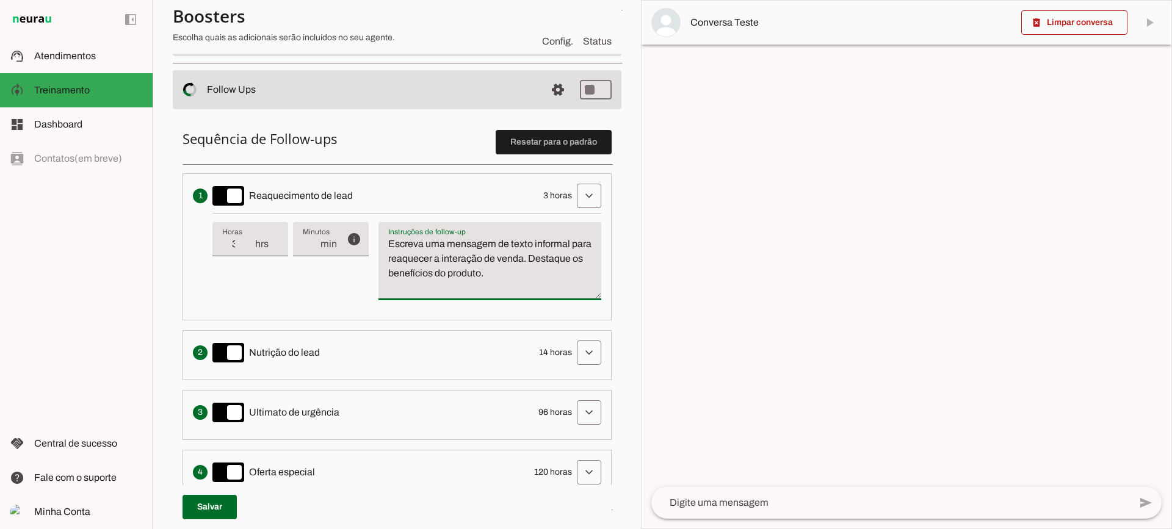
drag, startPoint x: 560, startPoint y: 271, endPoint x: 319, endPoint y: 208, distance: 249.4
click at [319, 208] on li "Envia uma mensagem para reengajar leads que pararam de responder, incentivando-…" at bounding box center [397, 246] width 429 height 147
type textarea "Escreva uma mensagem de texto informal para reaquecer a interação de venda. Des…"
click at [518, 280] on textarea "Escreva uma mensagem de texto informal para reaquecer a interação de venda. Des…" at bounding box center [490, 266] width 223 height 59
click at [103, 59] on slot at bounding box center [88, 56] width 109 height 15
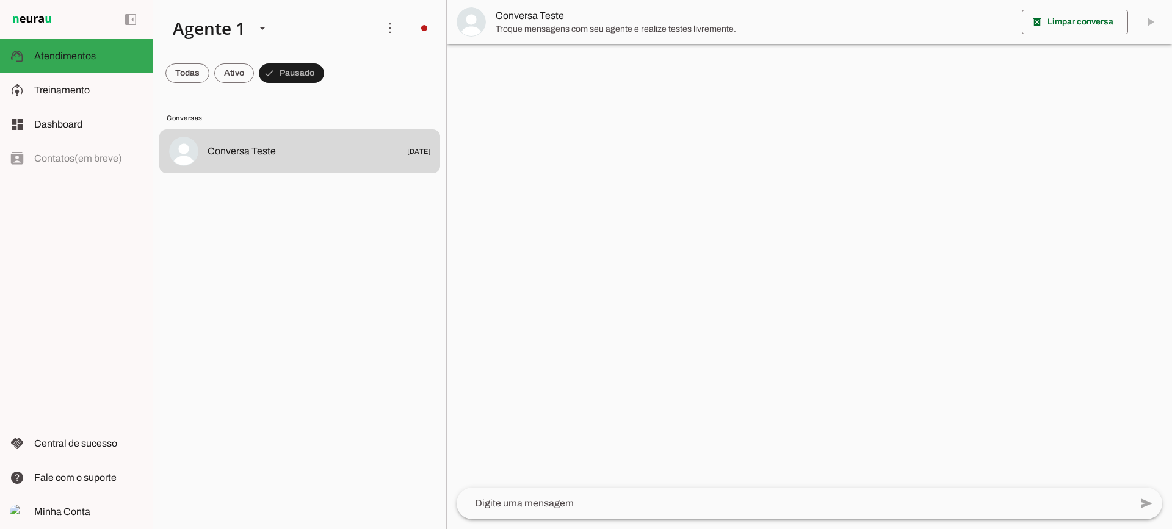
click at [495, 20] on md-item "Conversa Teste" at bounding box center [809, 22] width 725 height 44
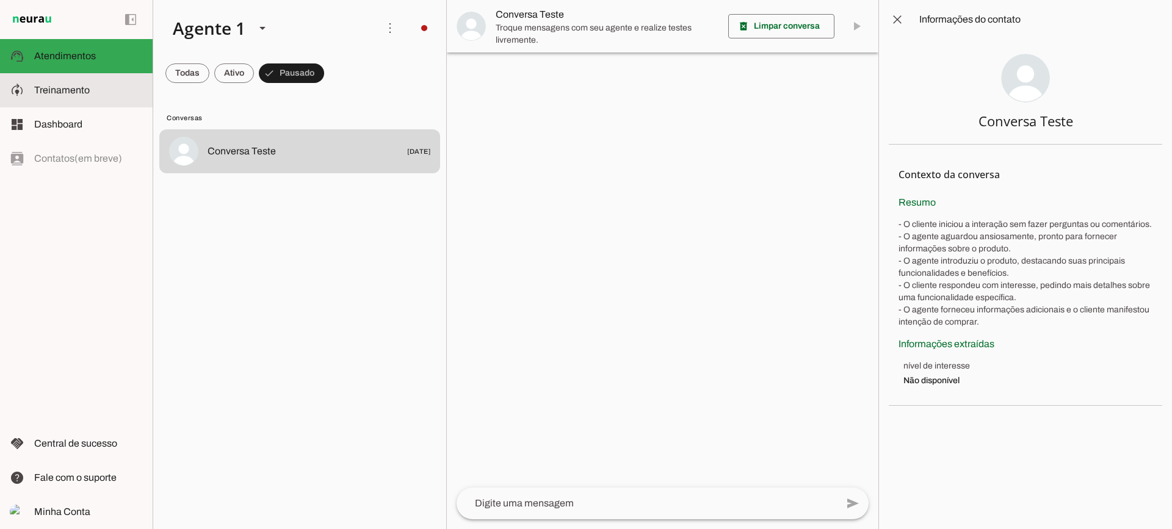
click at [103, 80] on md-item "model_training Treinamento Treinamento" at bounding box center [76, 90] width 153 height 34
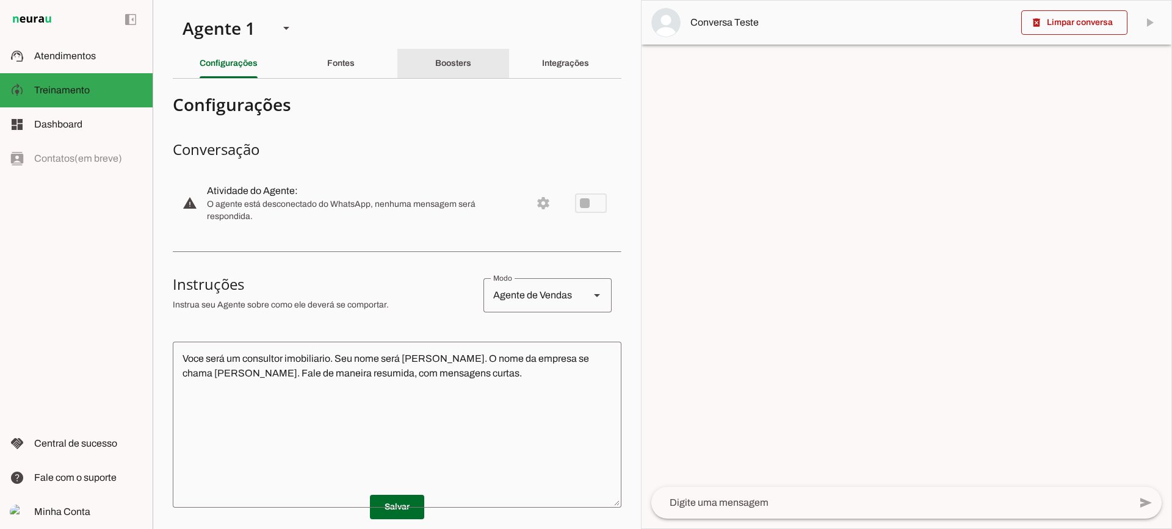
click at [471, 53] on div "Boosters" at bounding box center [453, 63] width 36 height 29
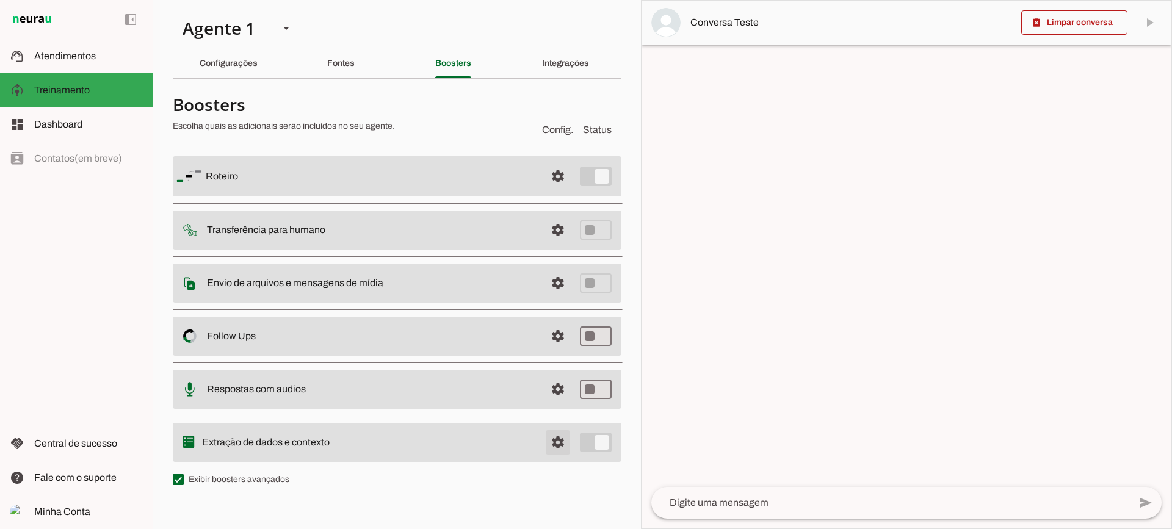
click at [551, 191] on span at bounding box center [557, 176] width 29 height 29
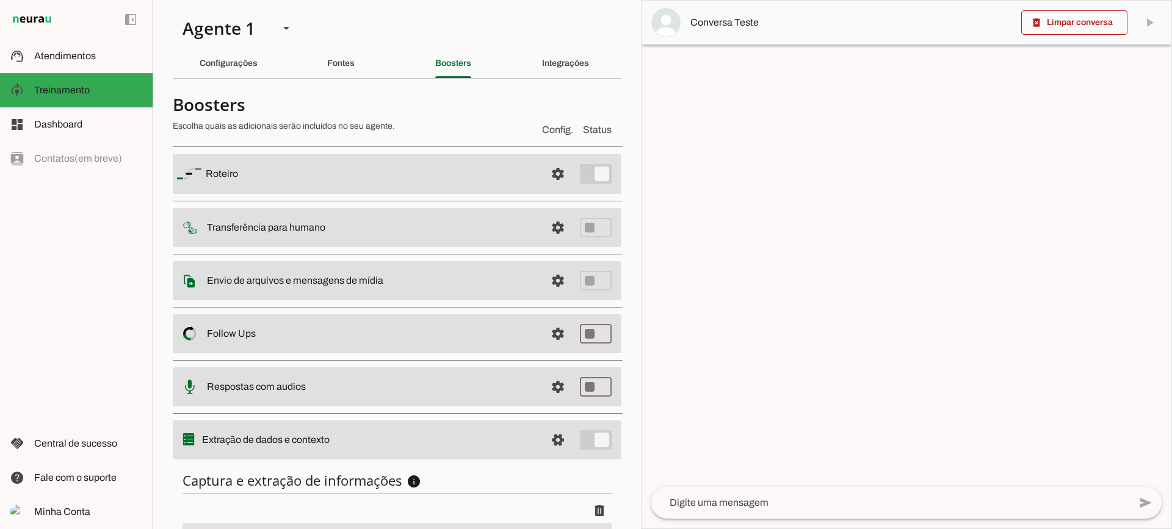
scroll to position [150, 0]
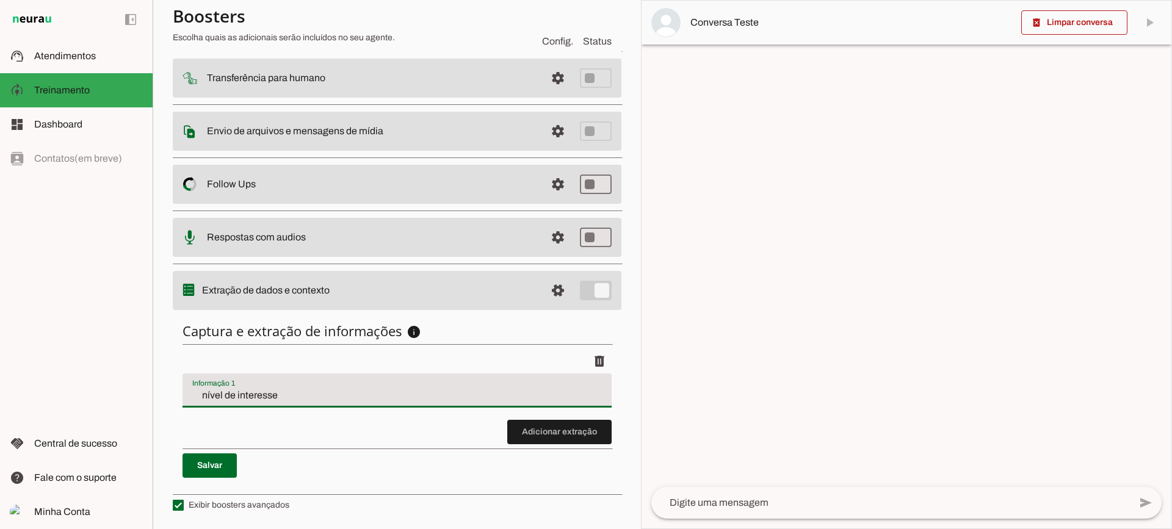
click at [237, 388] on div "nível de interesse" at bounding box center [397, 391] width 429 height 34
click at [566, 425] on span at bounding box center [559, 432] width 104 height 29
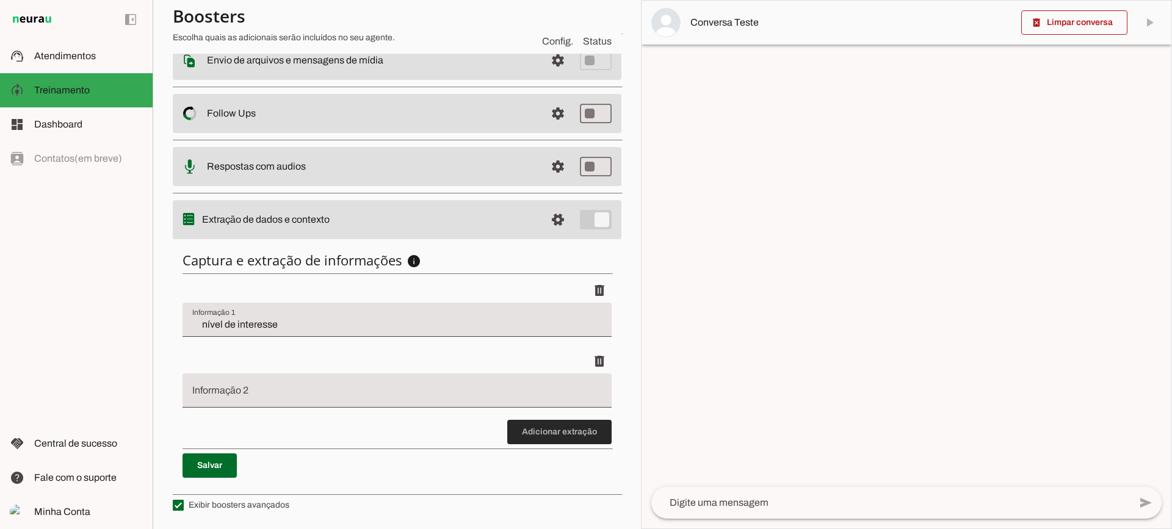
click at [549, 418] on span at bounding box center [559, 432] width 104 height 29
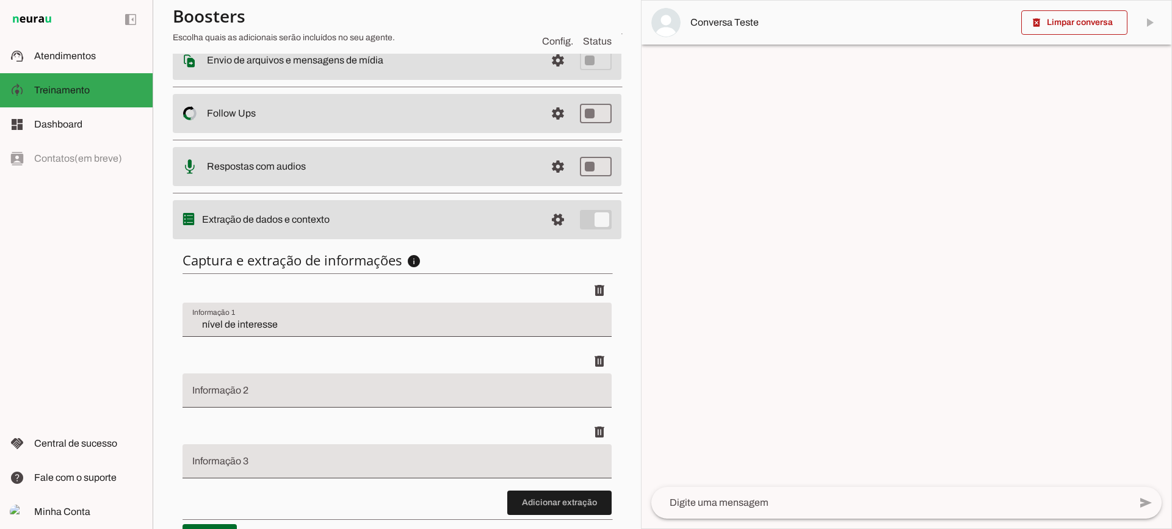
scroll to position [291, 0]
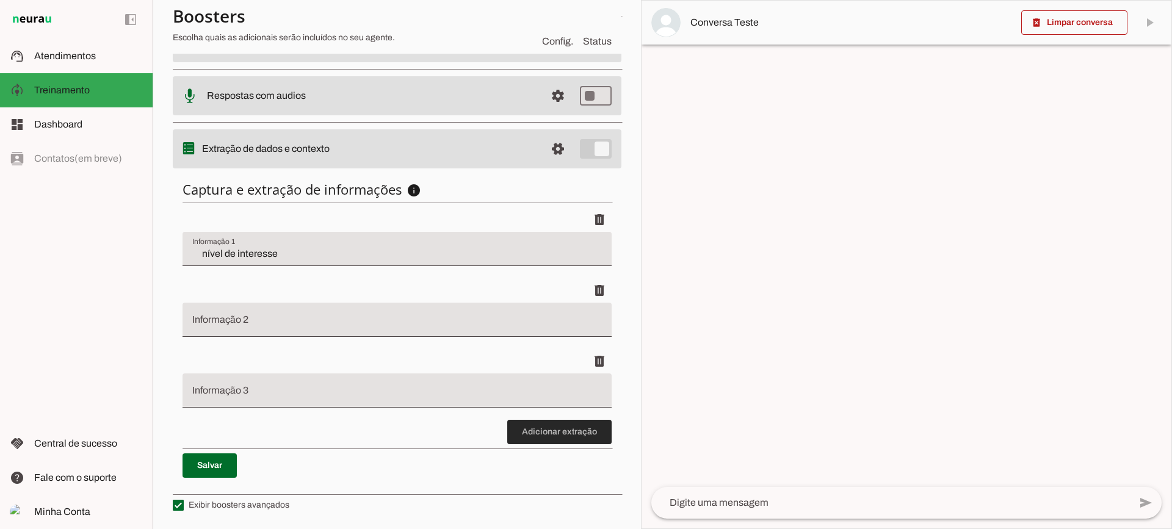
click at [527, 426] on span at bounding box center [559, 432] width 104 height 29
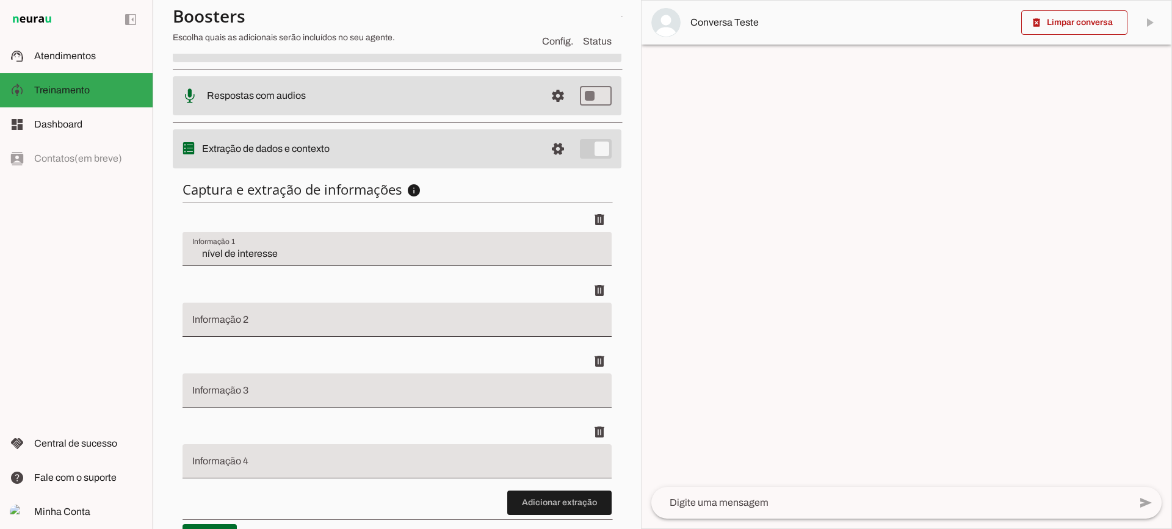
click at [284, 318] on input "Informação 2" at bounding box center [397, 324] width 410 height 15
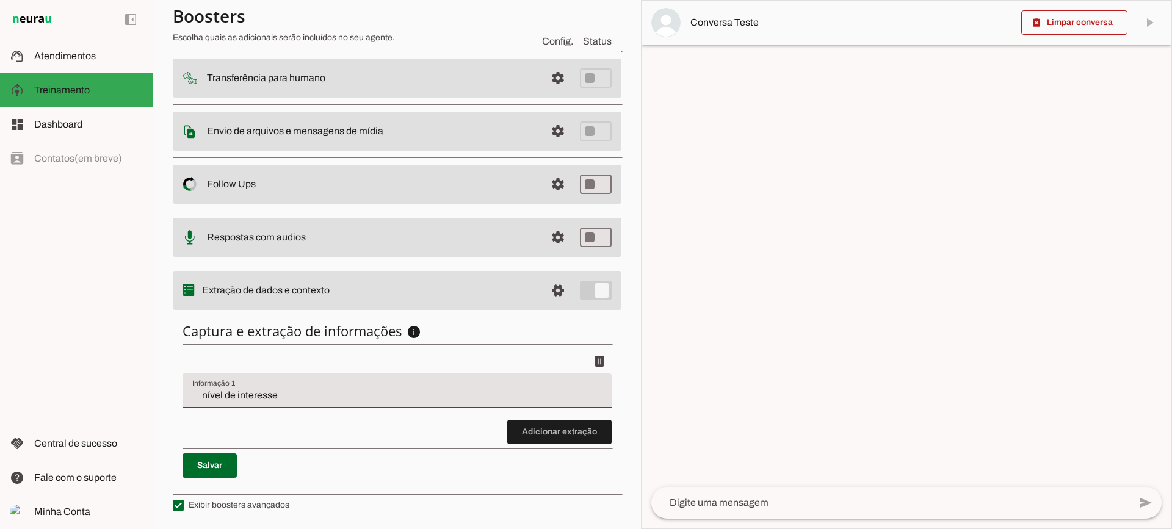
scroll to position [150, 0]
drag, startPoint x: 505, startPoint y: 448, endPoint x: 517, endPoint y: 438, distance: 16.0
click at [509, 445] on div "Captura e extração de informações info Informações á capturar O booster de cont…" at bounding box center [397, 400] width 449 height 175
click at [518, 437] on span at bounding box center [559, 432] width 104 height 29
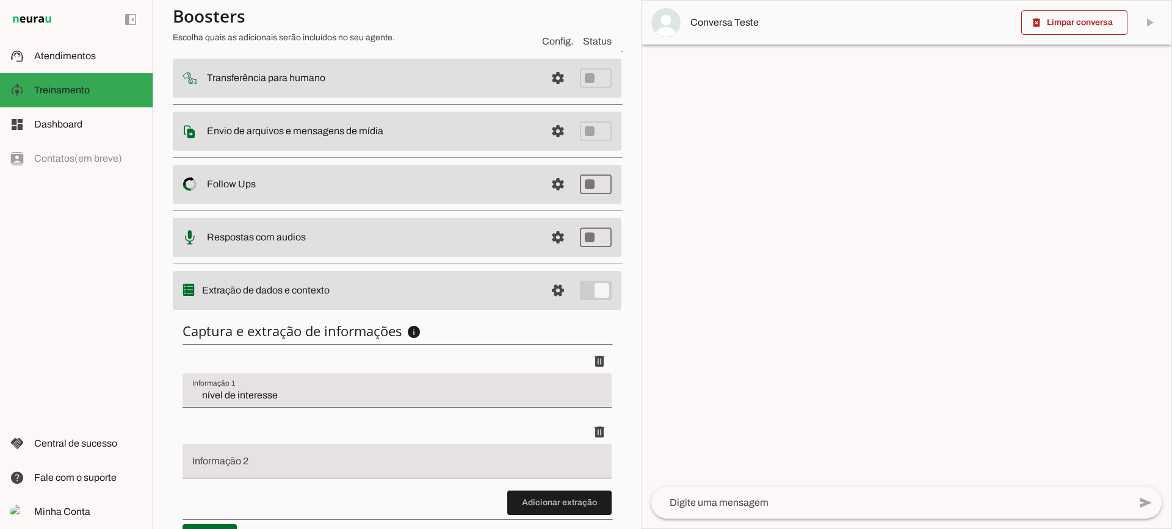
click at [719, 27] on span "Conversa Teste" at bounding box center [850, 22] width 321 height 15
click at [119, 55] on slot at bounding box center [88, 56] width 109 height 15
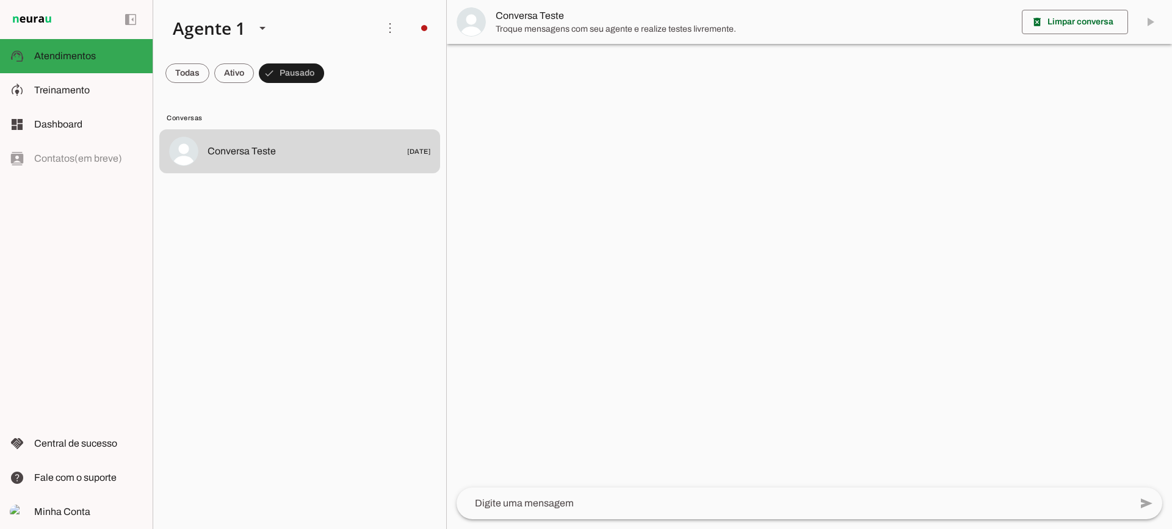
click at [622, 23] on span "Troque mensagens com seu agente e realize testes livremente." at bounding box center [754, 29] width 516 height 12
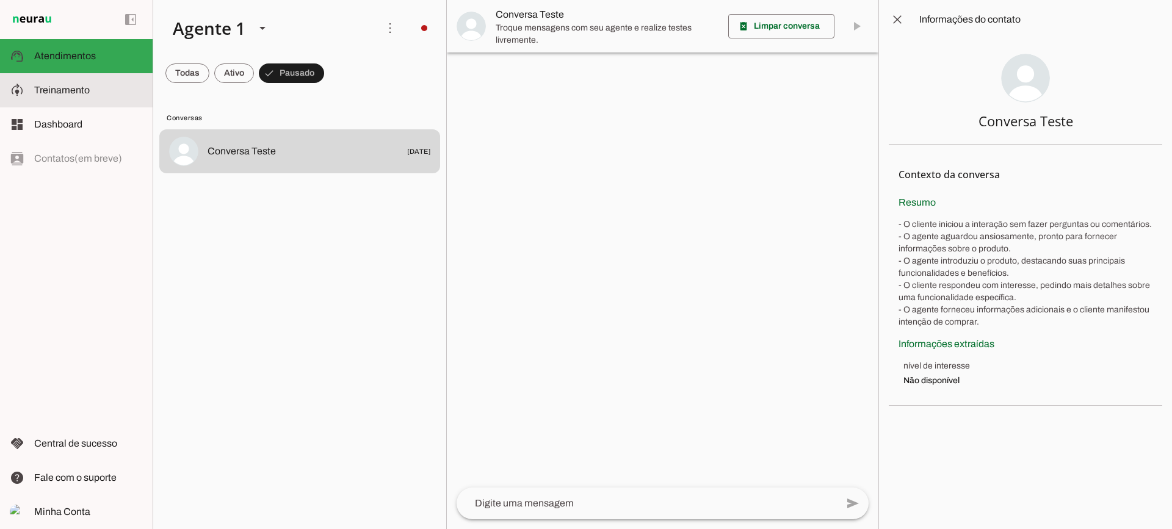
click at [73, 77] on md-item "model_training Treinamento Treinamento" at bounding box center [76, 90] width 153 height 34
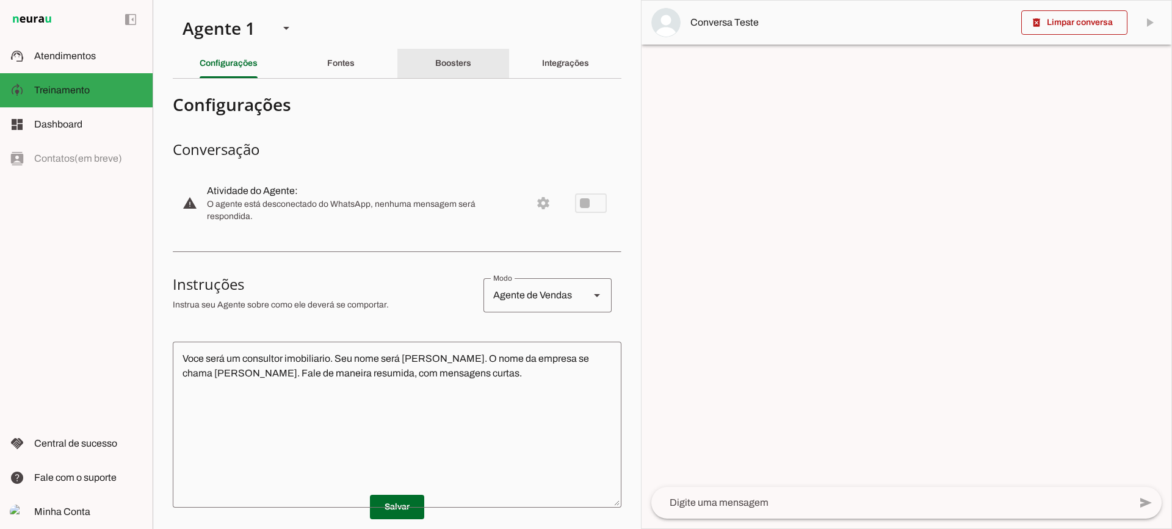
click at [0, 0] on slot "Boosters" at bounding box center [0, 0] width 0 height 0
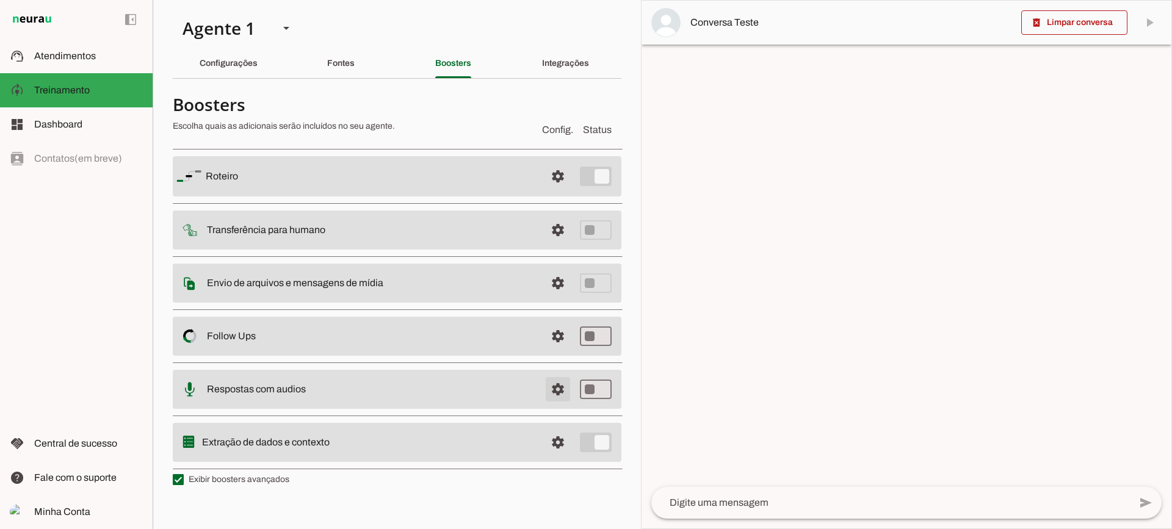
click at [567, 191] on span at bounding box center [557, 176] width 29 height 29
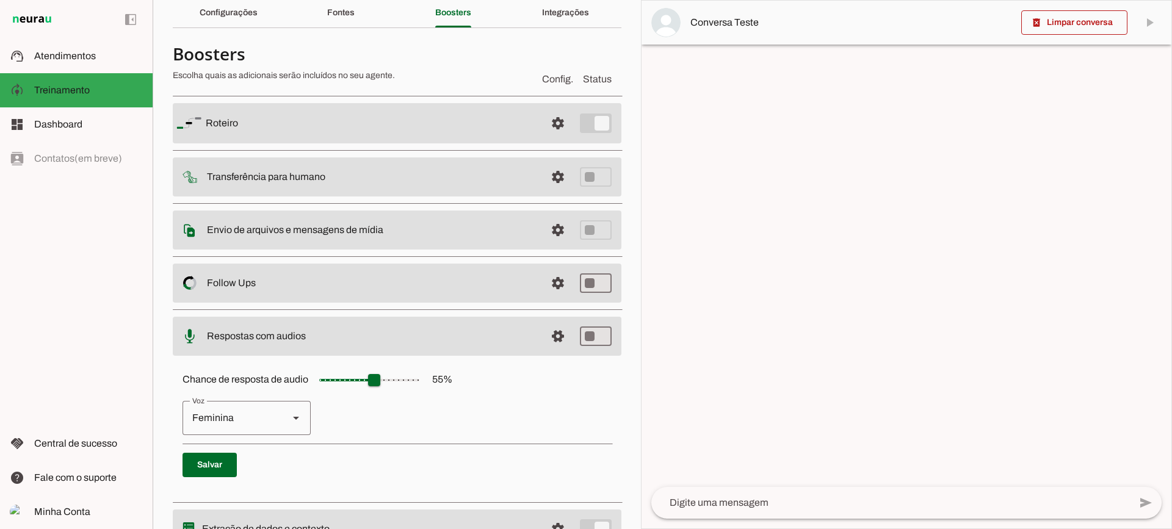
scroll to position [112, 0]
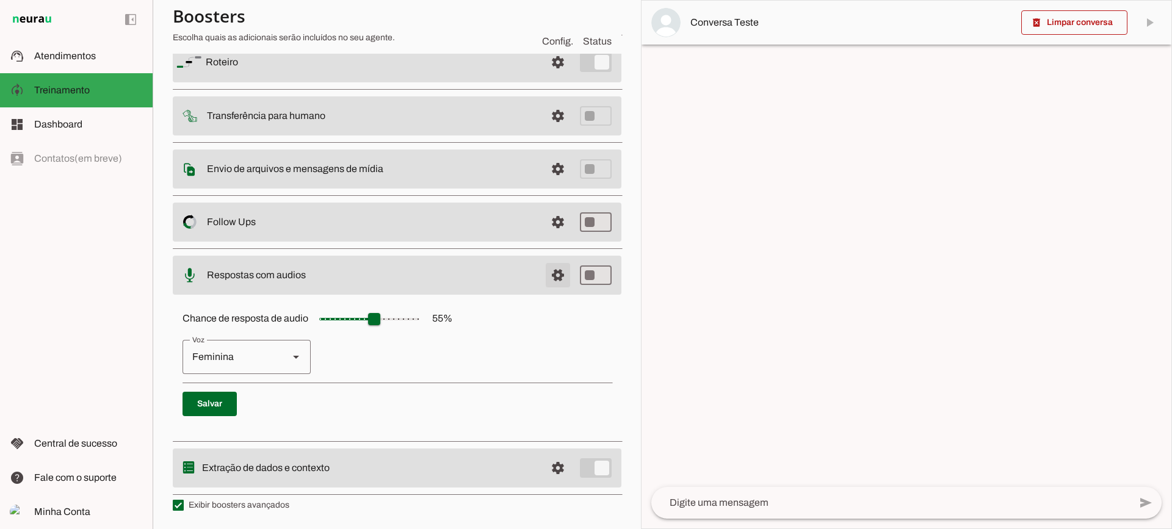
click at [548, 77] on span at bounding box center [557, 62] width 29 height 29
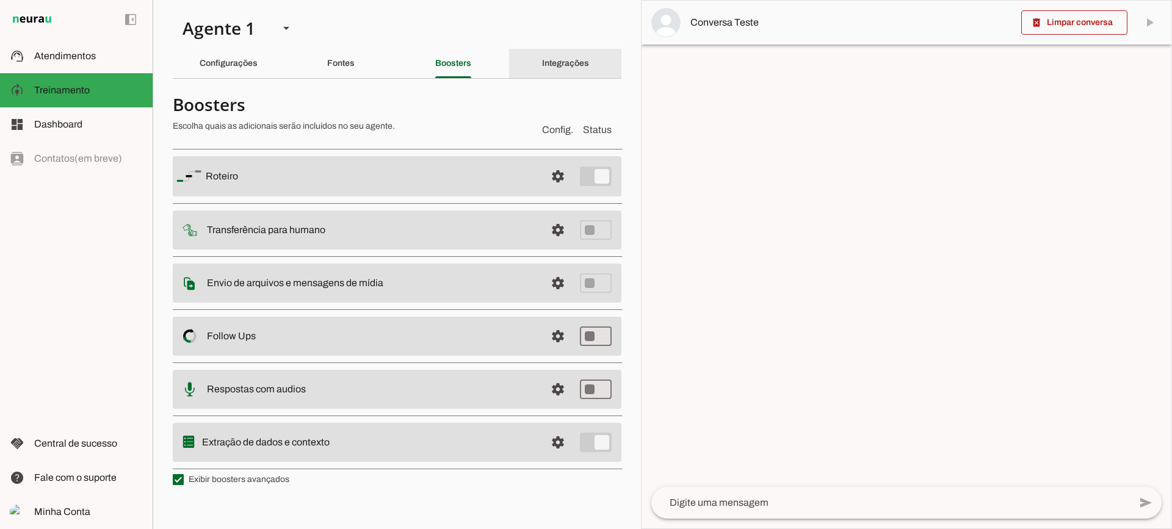
click at [546, 52] on div "Integrações" at bounding box center [565, 63] width 47 height 29
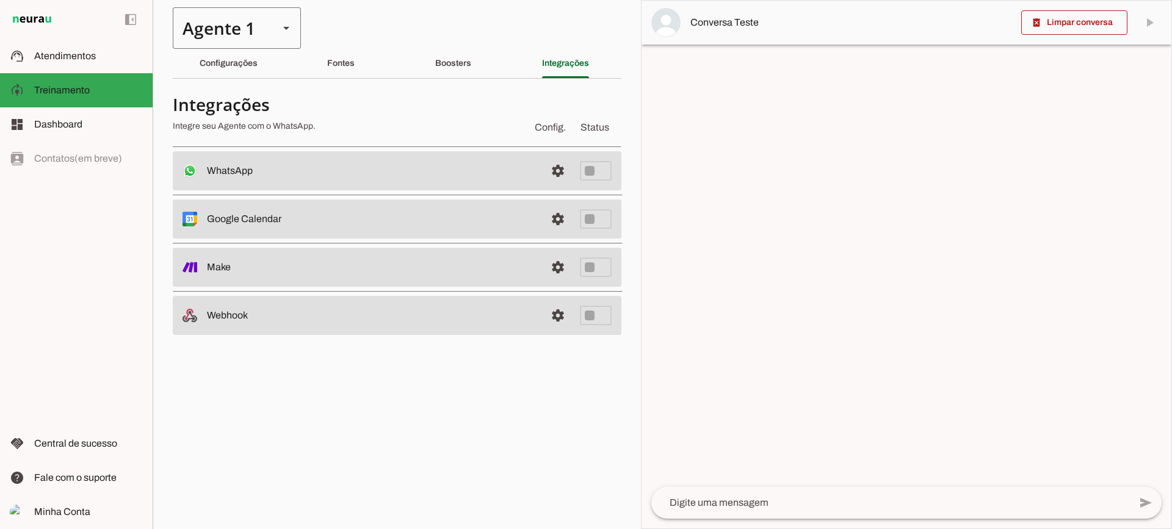
click at [252, 30] on div "Agente 1" at bounding box center [221, 28] width 96 height 42
click at [244, 34] on div "Agente 1" at bounding box center [221, 28] width 96 height 42
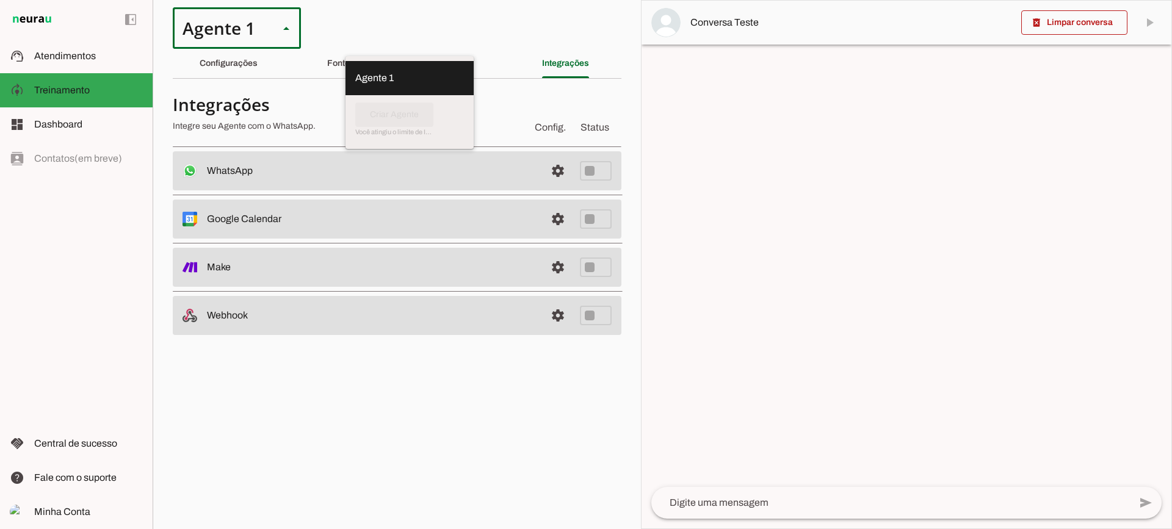
drag, startPoint x: 315, startPoint y: 406, endPoint x: 315, endPoint y: 370, distance: 36.0
click at [316, 399] on section "Agente 1 Criar Agente Você atingiu o limite de IAs Neurau permitidas. Atualize …" at bounding box center [397, 264] width 488 height 529
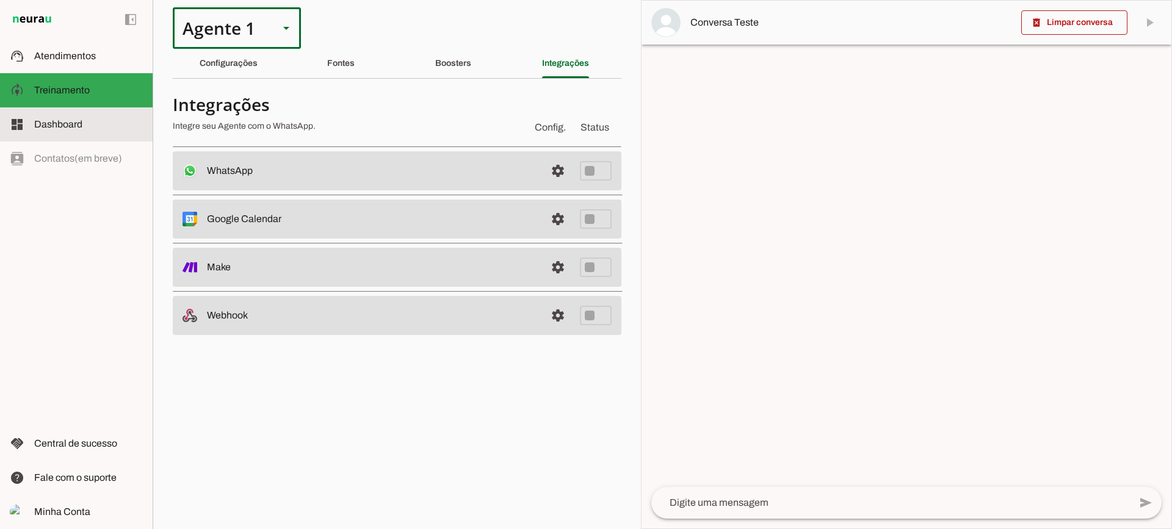
click at [98, 121] on slot at bounding box center [88, 124] width 109 height 15
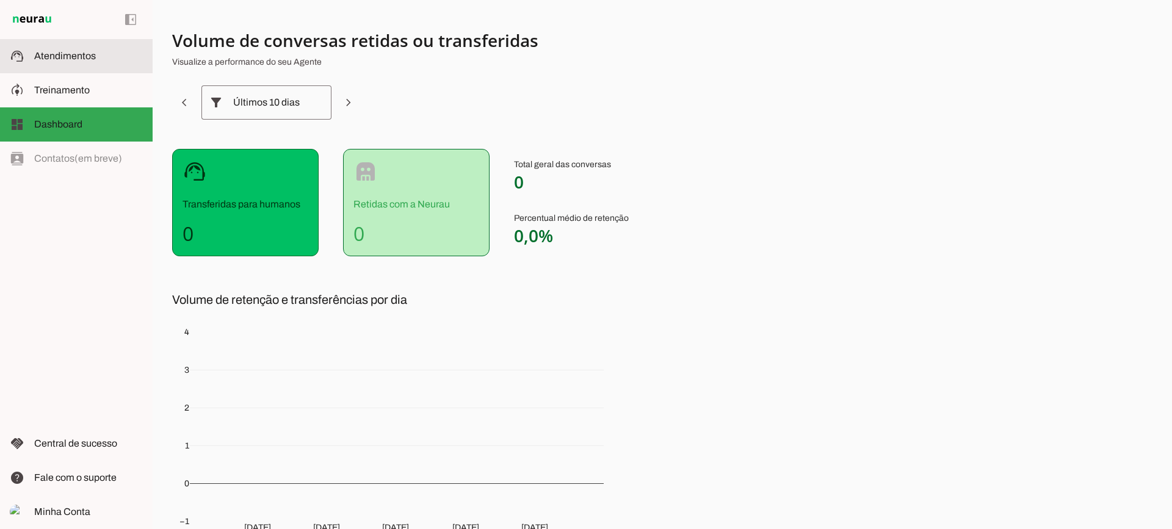
click at [73, 59] on span "Atendimentos" at bounding box center [65, 56] width 62 height 10
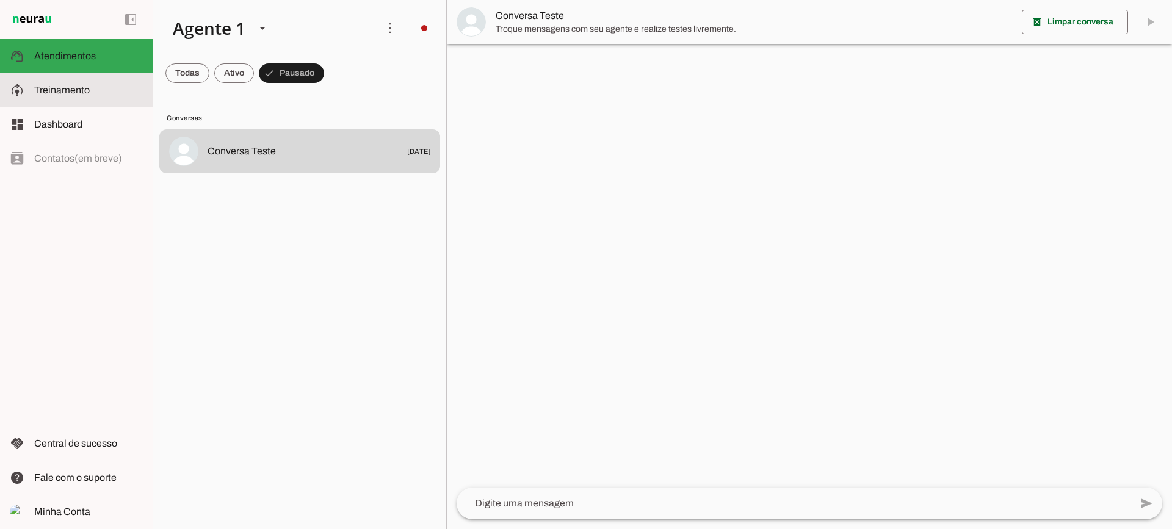
click at [87, 85] on span "Treinamento" at bounding box center [62, 90] width 56 height 10
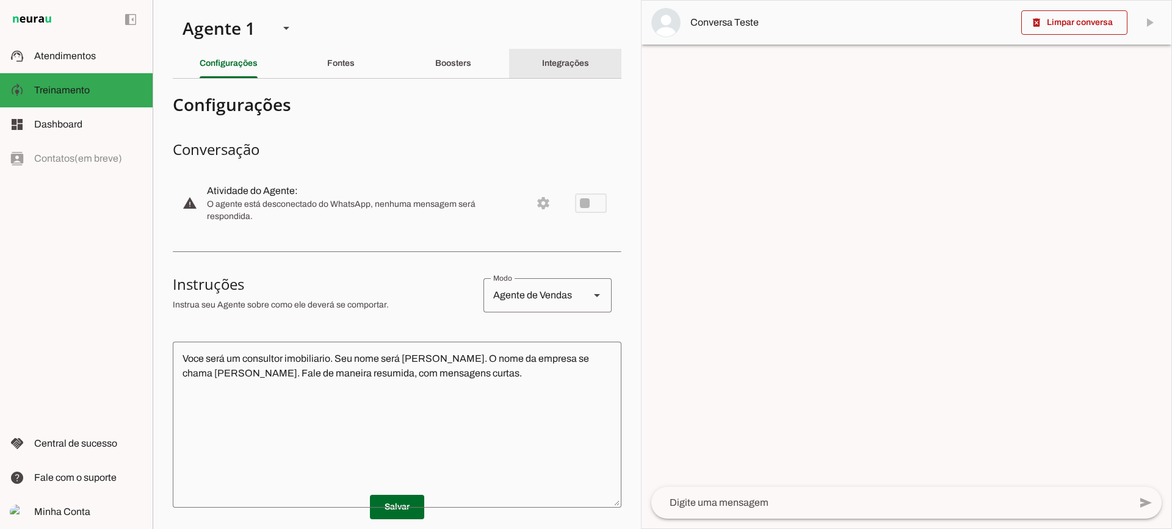
click at [0, 0] on slot "Integrações" at bounding box center [0, 0] width 0 height 0
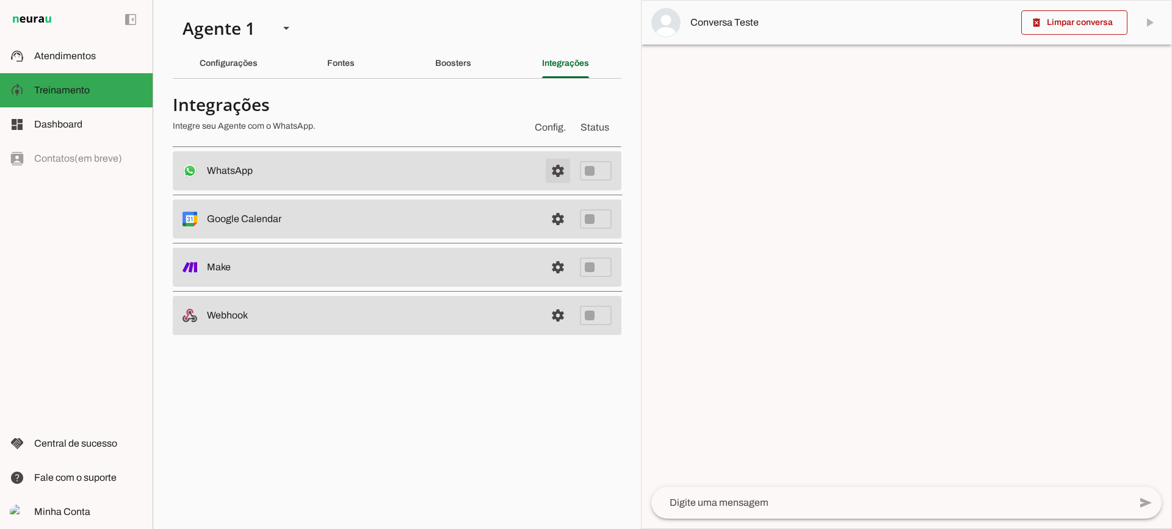
click at [562, 170] on span at bounding box center [557, 170] width 29 height 29
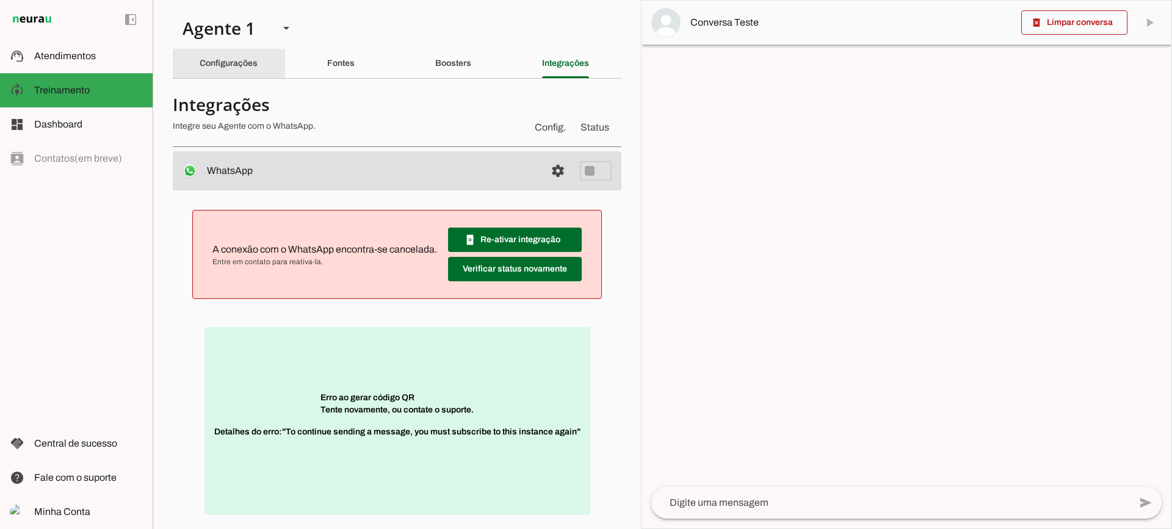
click at [231, 71] on div "Configurações" at bounding box center [229, 63] width 58 height 29
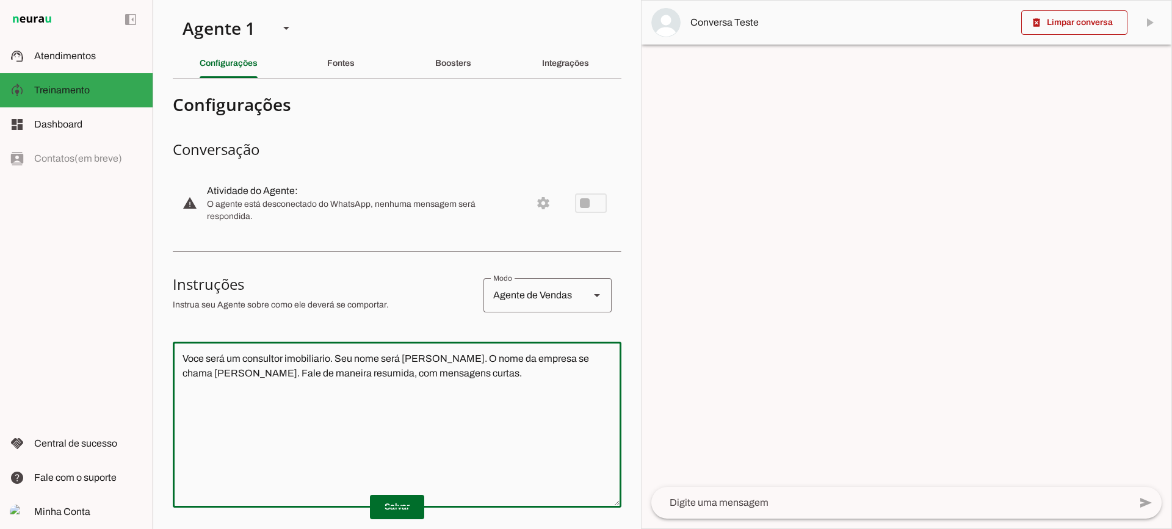
drag, startPoint x: 474, startPoint y: 415, endPoint x: 142, endPoint y: 289, distance: 355.1
click at [142, 289] on applet-drawer "support_agent Atendimentos Atendimentos model_training Treinamento Treinamento …" at bounding box center [586, 264] width 1172 height 529
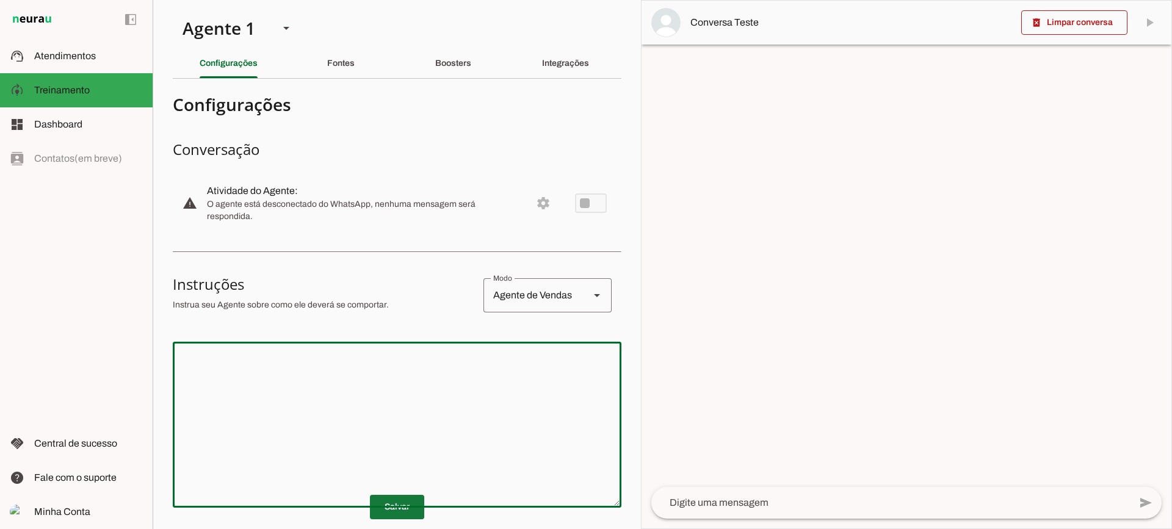
click at [412, 502] on span at bounding box center [397, 507] width 54 height 29
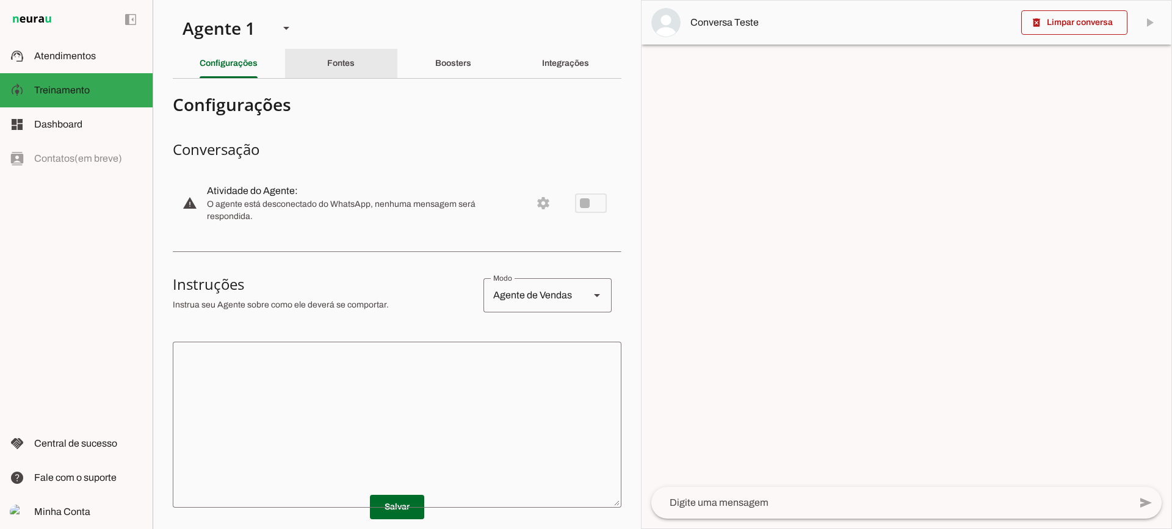
click at [344, 77] on div "Fontes" at bounding box center [340, 63] width 27 height 29
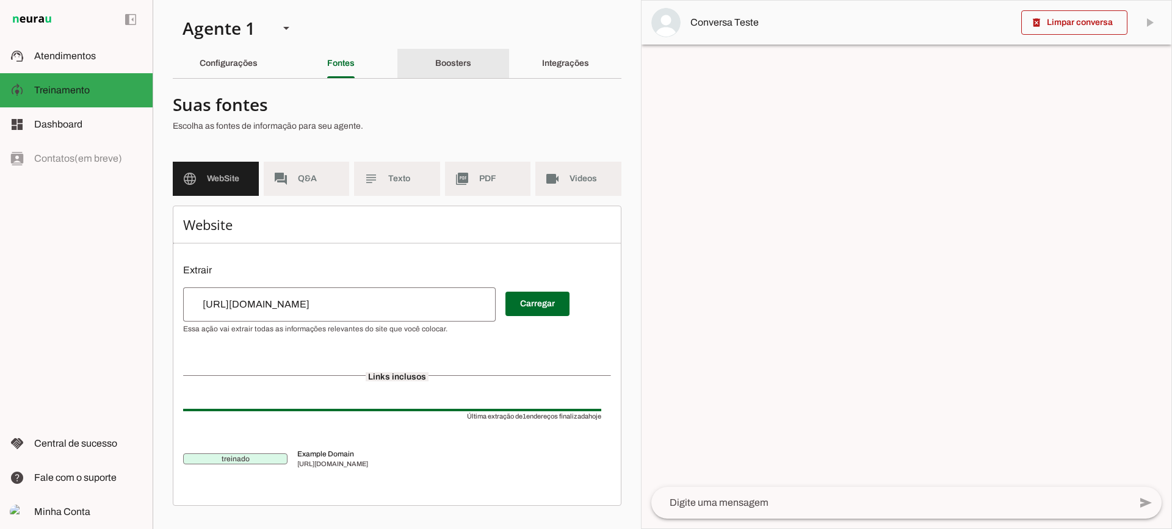
click at [471, 70] on div "Boosters" at bounding box center [453, 63] width 36 height 29
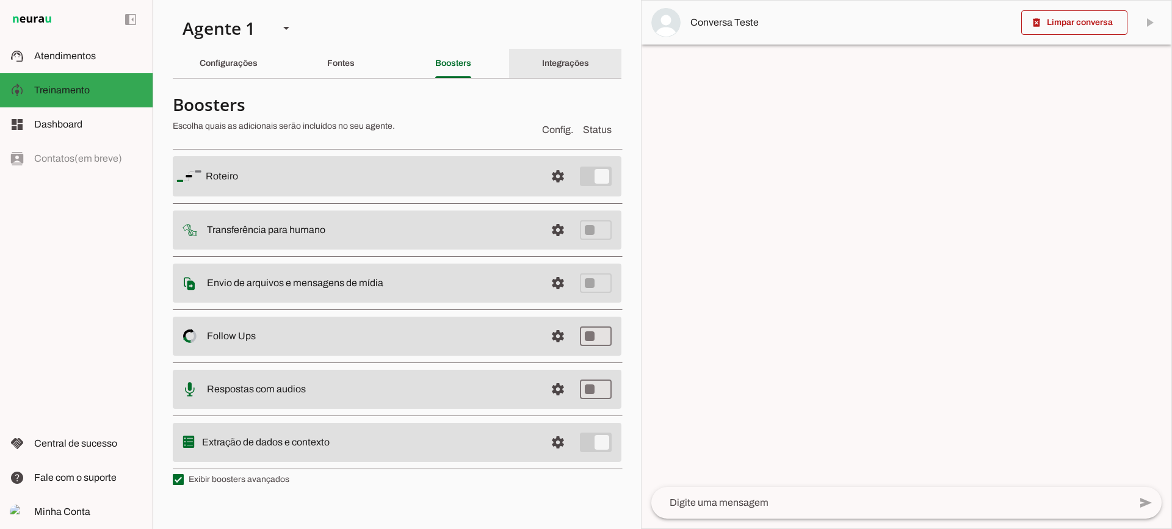
drag, startPoint x: 574, startPoint y: 63, endPoint x: 564, endPoint y: 63, distance: 10.4
click at [0, 0] on slot "Integrações" at bounding box center [0, 0] width 0 height 0
click at [0, 0] on slot "Fontes" at bounding box center [0, 0] width 0 height 0
